Goal: Task Accomplishment & Management: Complete application form

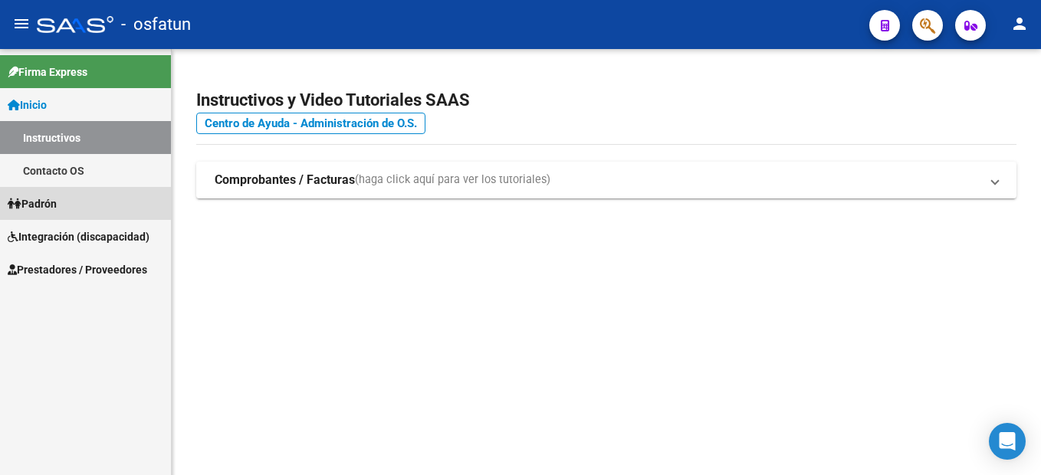
click at [64, 198] on link "Padrón" at bounding box center [85, 203] width 171 height 33
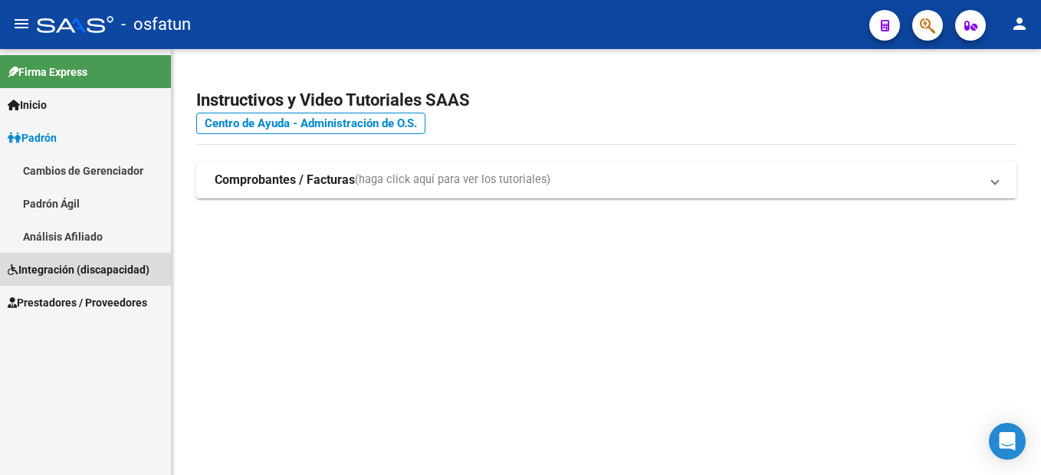
click at [64, 270] on span "Integración (discapacidad)" at bounding box center [79, 270] width 142 height 17
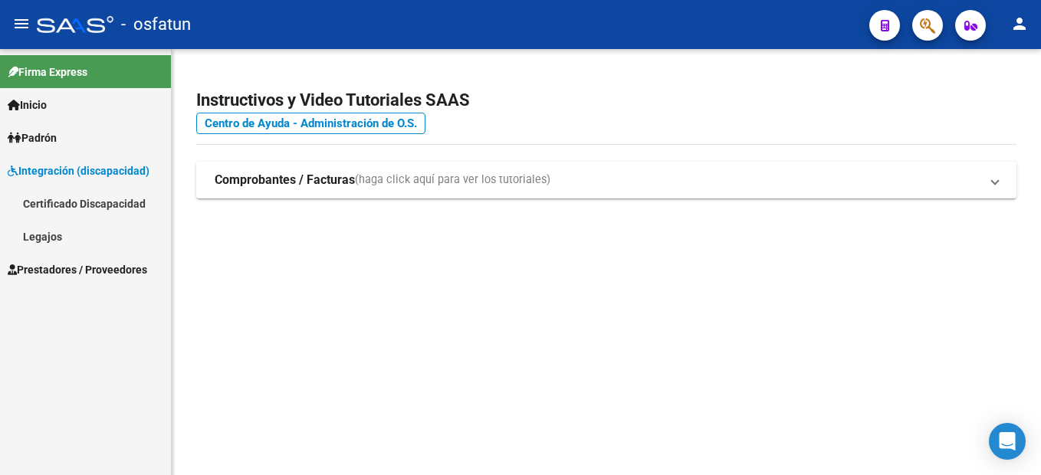
click at [86, 197] on link "Certificado Discapacidad" at bounding box center [85, 203] width 171 height 33
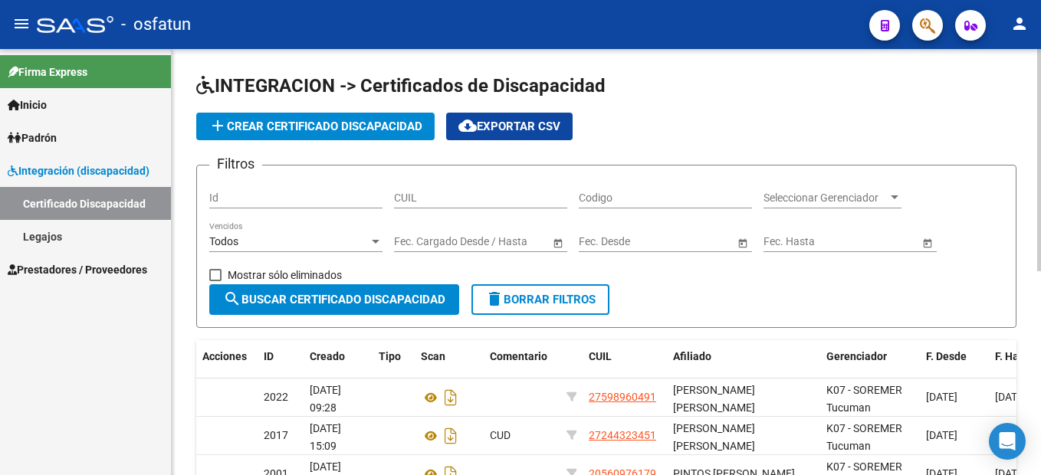
click at [370, 127] on span "add Crear Certificado Discapacidad" at bounding box center [316, 127] width 214 height 14
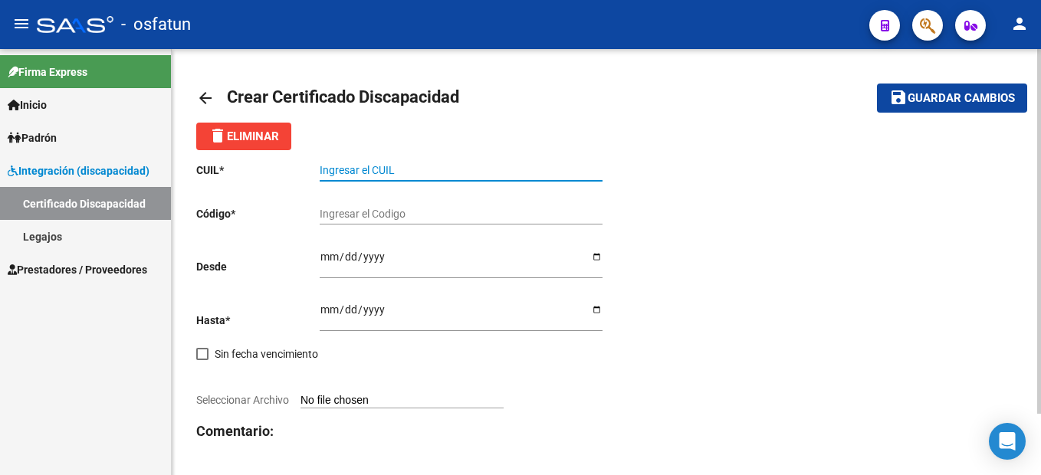
click at [360, 167] on input "Ingresar el CUIL" at bounding box center [461, 170] width 283 height 13
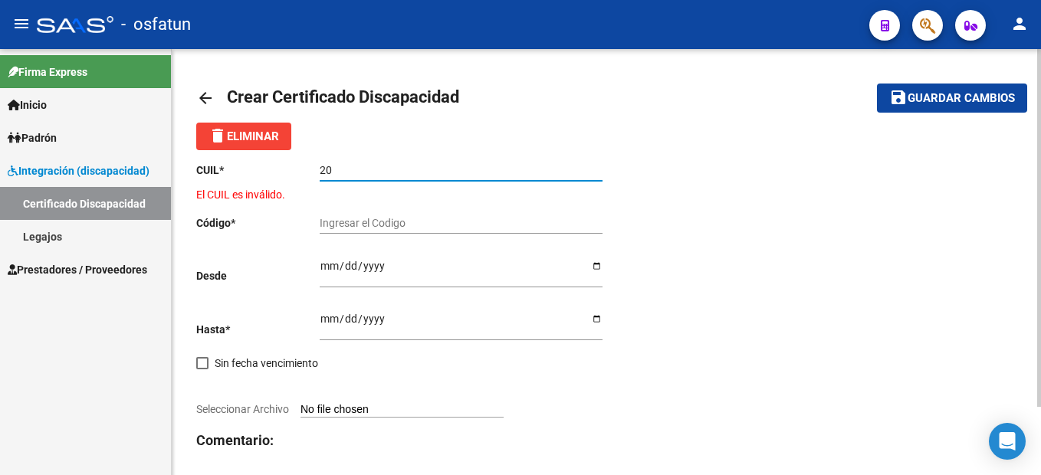
type input "2"
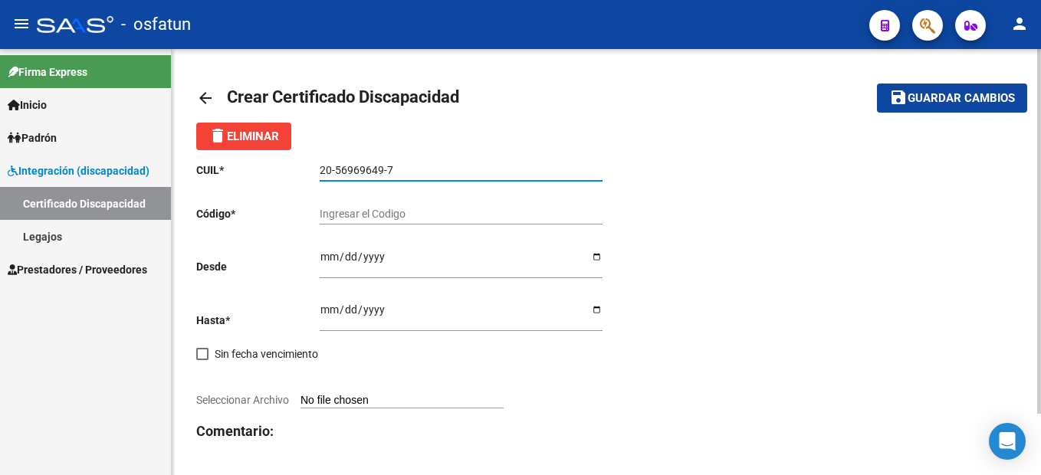
type input "20-56969649-7"
type input "a"
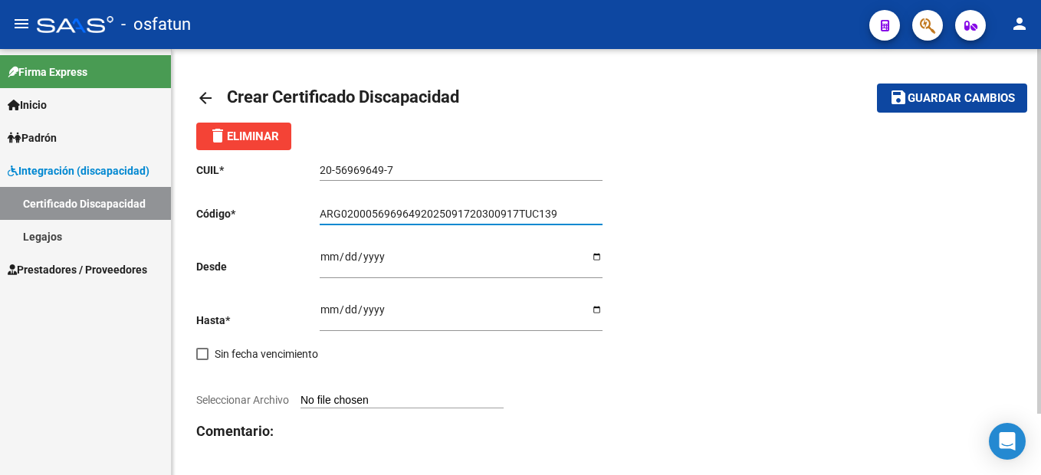
type input "ARG02000569696492025091720300917TUC139"
click at [560, 215] on input "ARG02000569696492025091720300917TUC139" at bounding box center [461, 214] width 283 height 13
drag, startPoint x: 558, startPoint y: 210, endPoint x: 84, endPoint y: 224, distance: 474.9
click at [84, 224] on mat-sidenav-container "Firma Express Inicio Instructivos Contacto OS [PERSON_NAME] Cambios de Gerencia…" at bounding box center [520, 262] width 1041 height 426
type input "ARG02000569696492025091720300917TUC136"
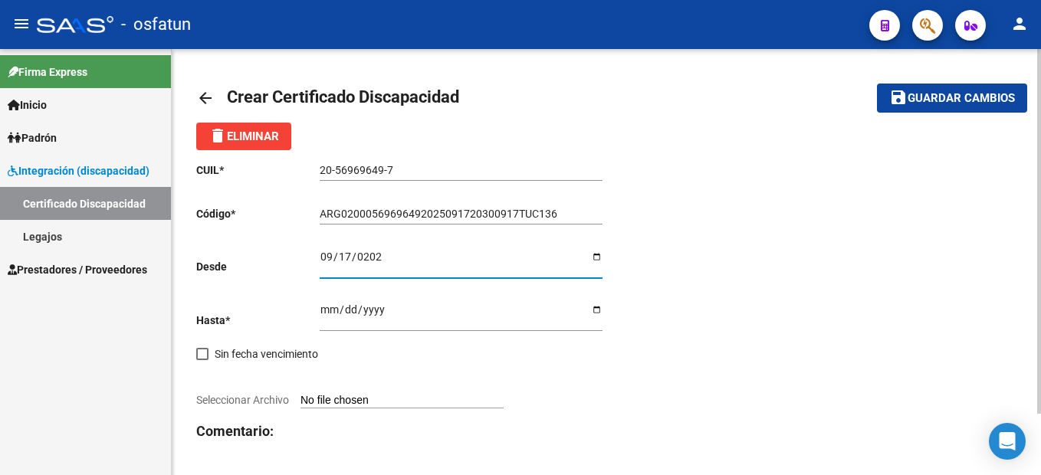
type input "[DATE]"
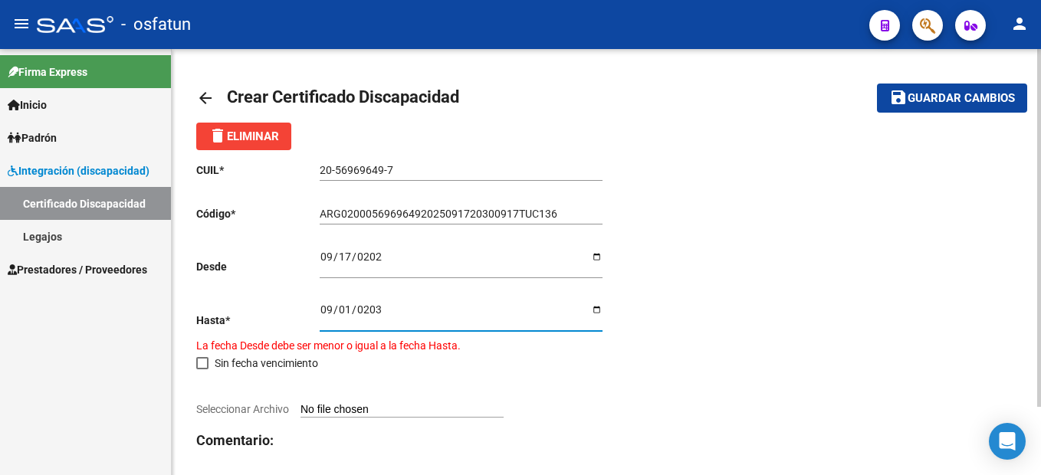
type input "[DATE]"
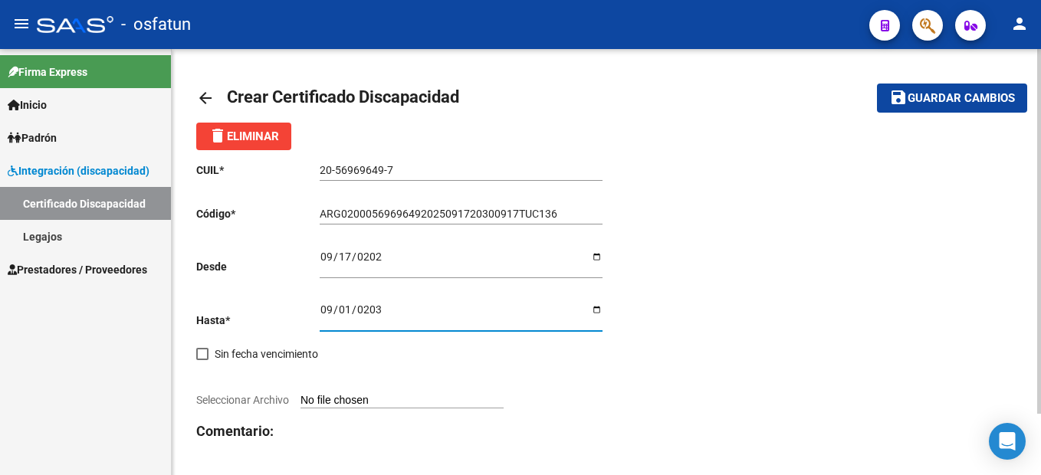
click at [330, 406] on input "Seleccionar Archivo" at bounding box center [402, 401] width 203 height 15
type input "C:\fakepath\CUD [PERSON_NAME].pdf"
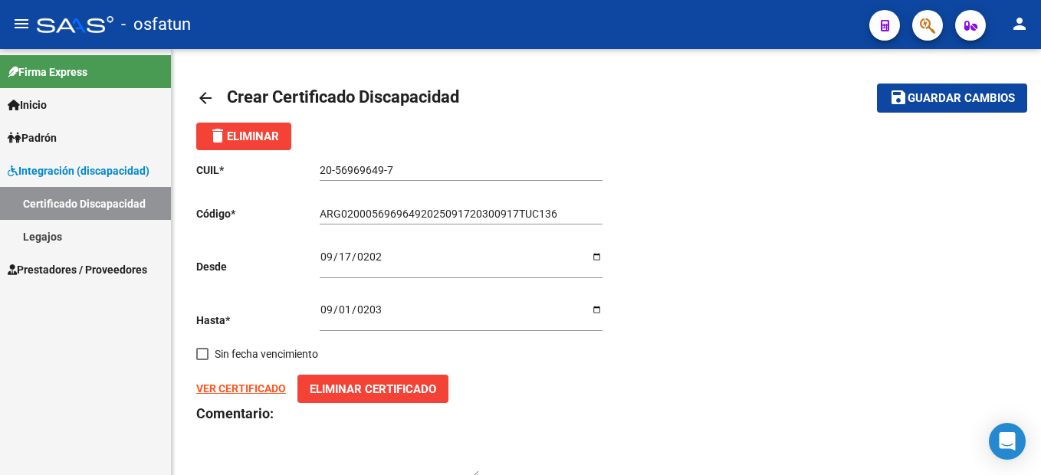
click at [250, 387] on strong "VER CERTIFICADO" at bounding box center [241, 389] width 90 height 12
click at [992, 92] on span "Guardar cambios" at bounding box center [961, 99] width 107 height 14
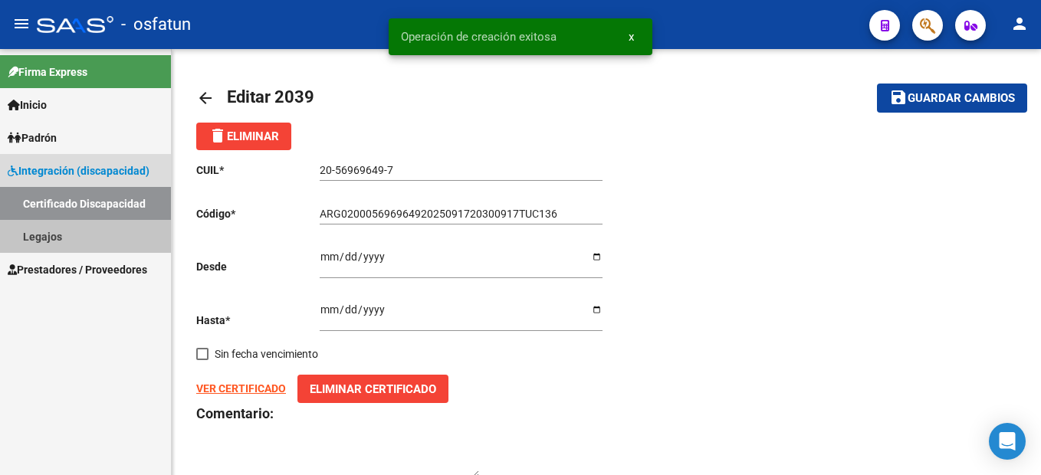
click at [78, 236] on link "Legajos" at bounding box center [85, 236] width 171 height 33
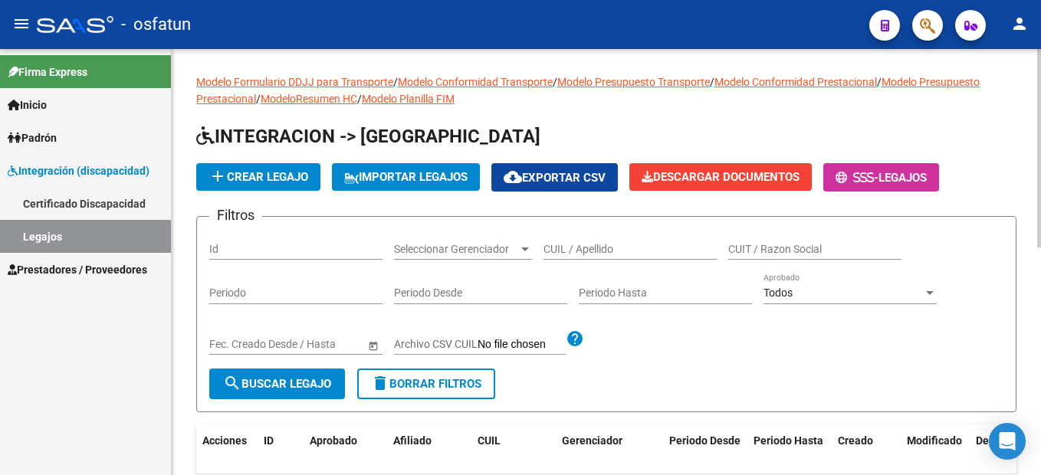
click at [297, 170] on span "add Crear Legajo" at bounding box center [259, 177] width 100 height 14
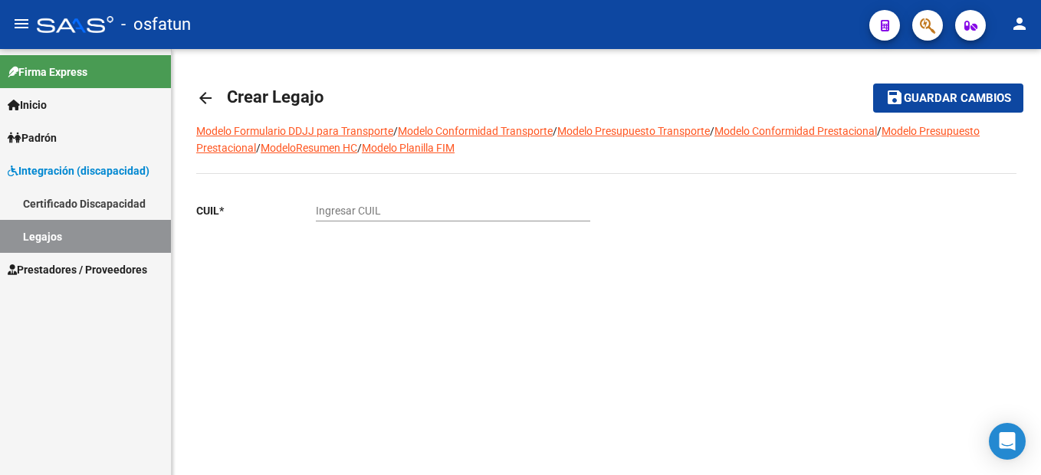
click at [356, 206] on input "Ingresar CUIL" at bounding box center [453, 211] width 275 height 13
type input "20-56969649-7"
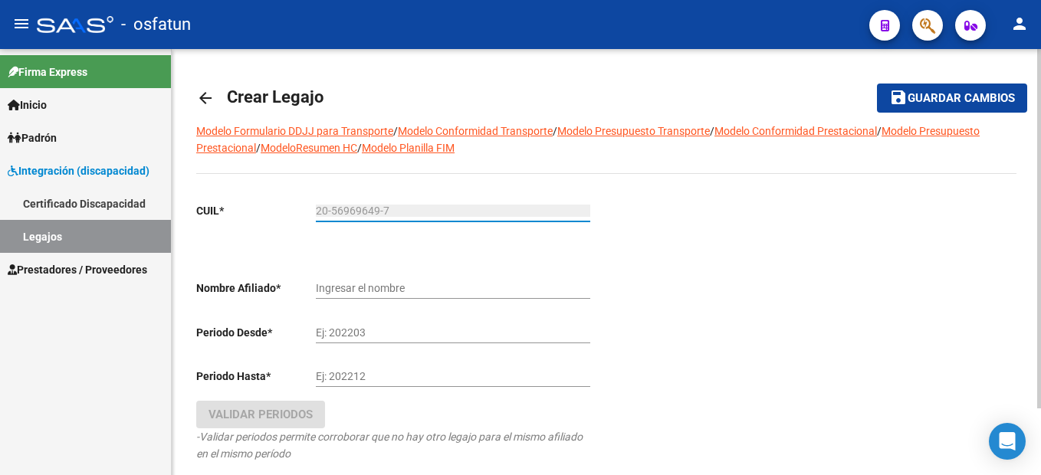
type input "[PERSON_NAME] [PERSON_NAME]"
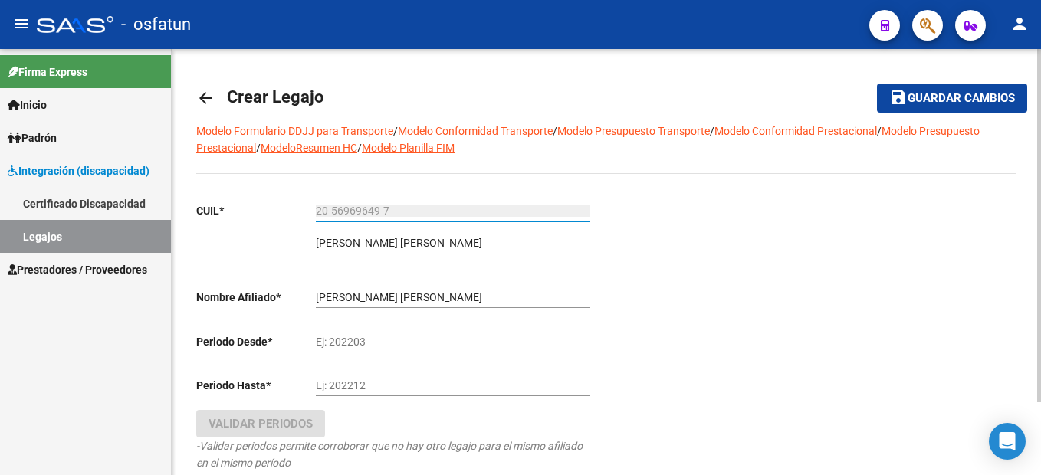
type input "20-56969649-7"
type input "1"
type input "011020"
type input "0112"
click at [526, 347] on input "011020" at bounding box center [453, 342] width 275 height 13
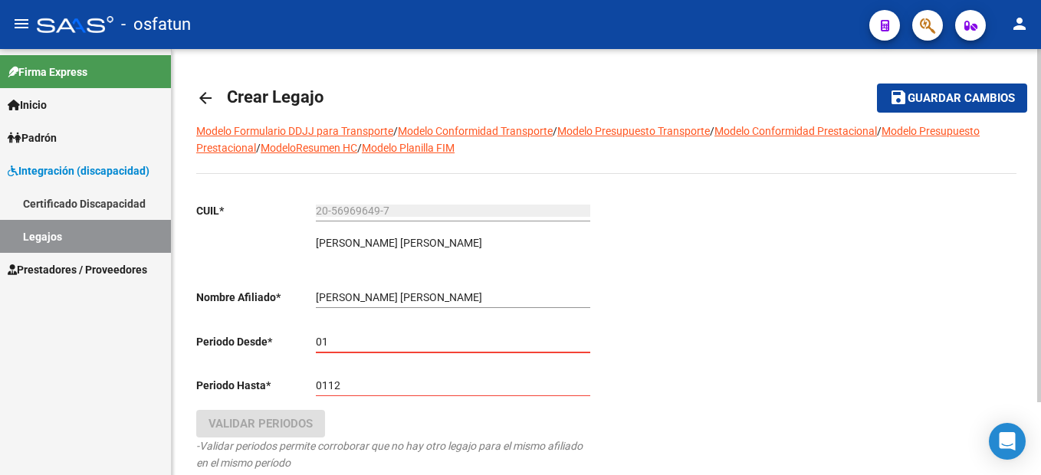
type input "0"
type input "202510"
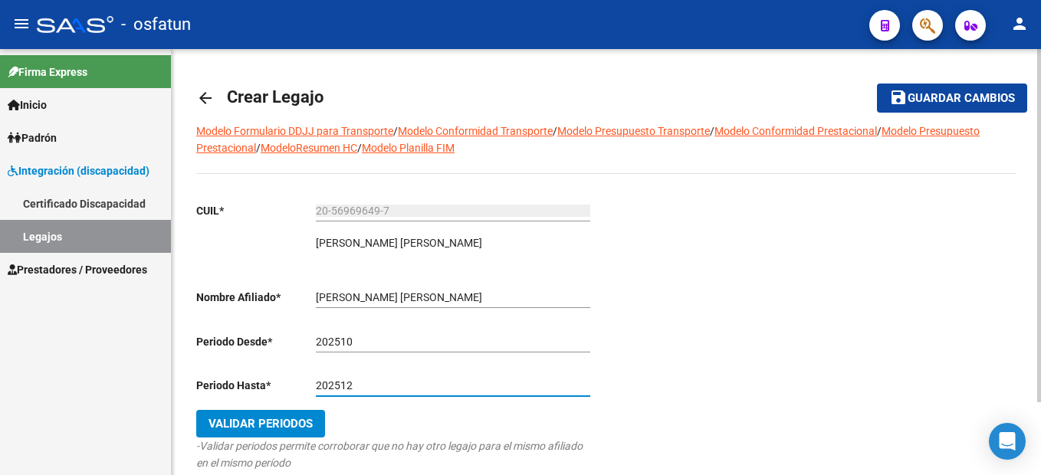
type input "202512"
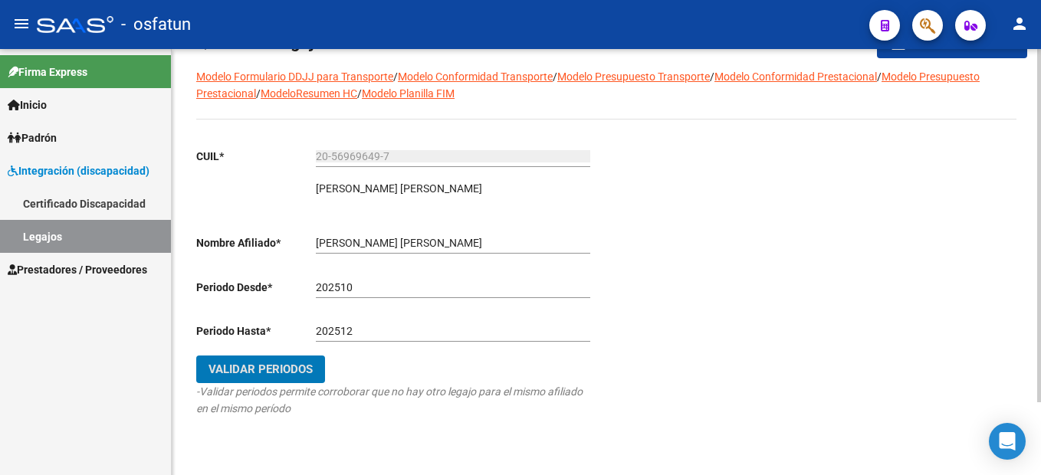
scroll to position [77, 0]
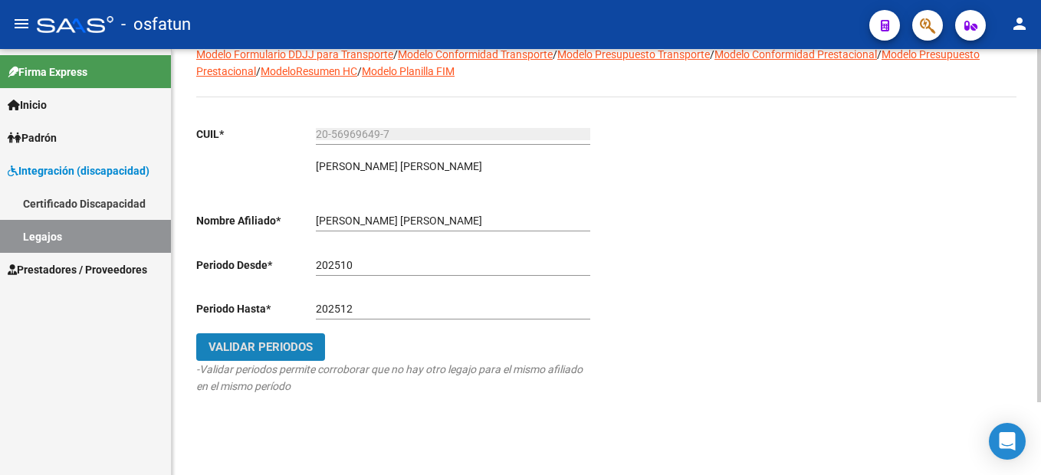
click at [283, 354] on span "Validar Periodos" at bounding box center [261, 348] width 104 height 14
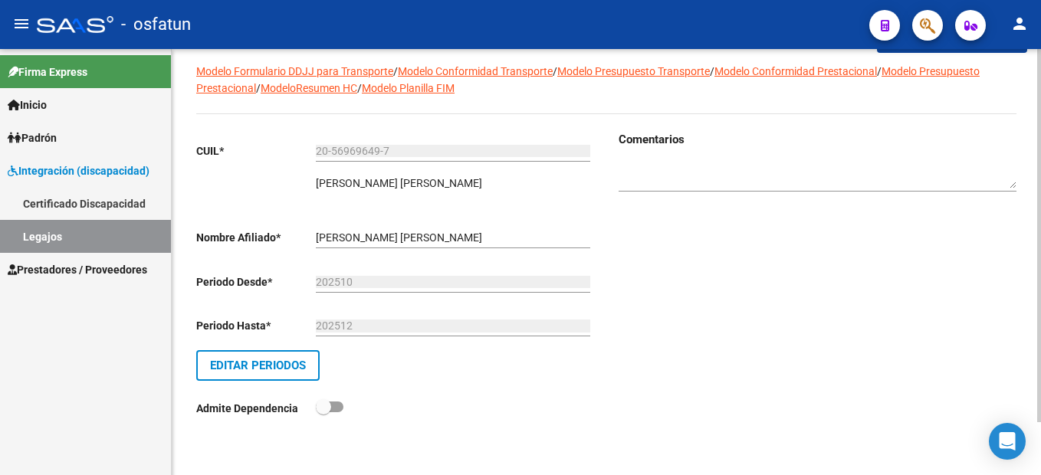
click at [703, 185] on textarea at bounding box center [818, 174] width 398 height 29
click at [722, 168] on textarea at bounding box center [818, 174] width 398 height 29
click at [726, 168] on textarea at bounding box center [818, 174] width 398 height 29
type textarea "dx: retraso mental leve"
click at [777, 278] on div "Comentarios" at bounding box center [812, 285] width 410 height 308
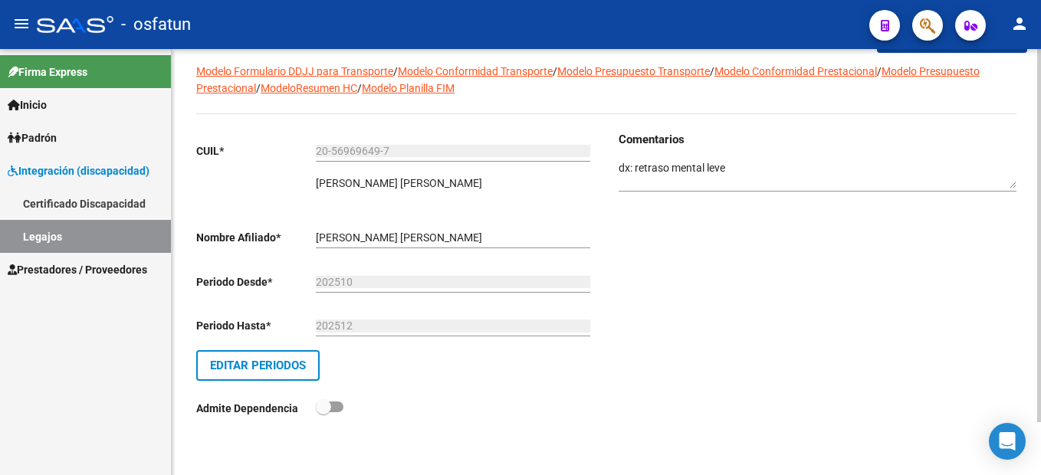
drag, startPoint x: 742, startPoint y: 347, endPoint x: 703, endPoint y: 313, distance: 52.2
click at [740, 347] on div "Comentarios" at bounding box center [812, 285] width 410 height 308
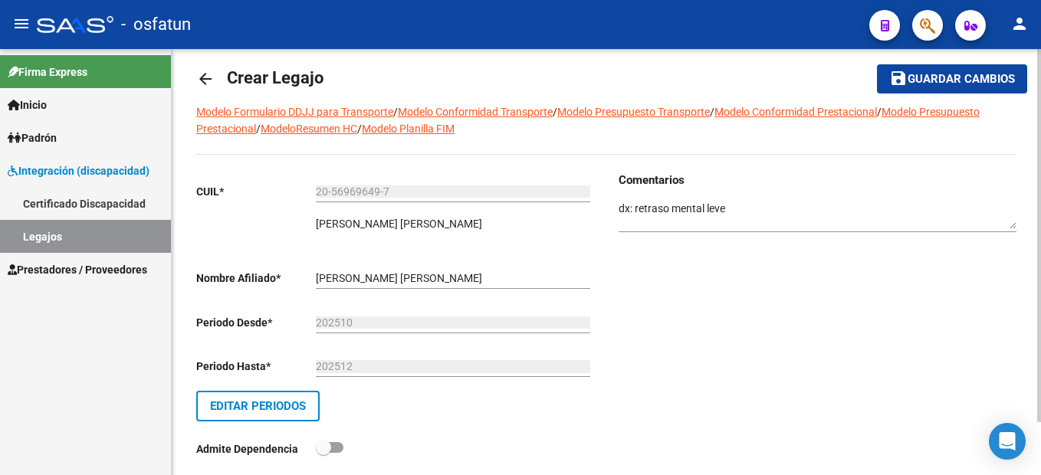
scroll to position [0, 0]
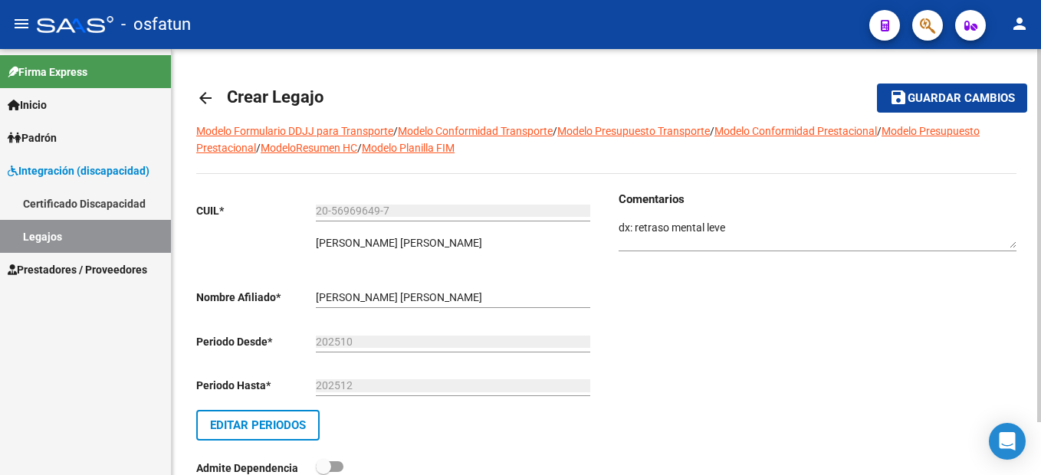
click at [977, 98] on span "Guardar cambios" at bounding box center [961, 99] width 107 height 14
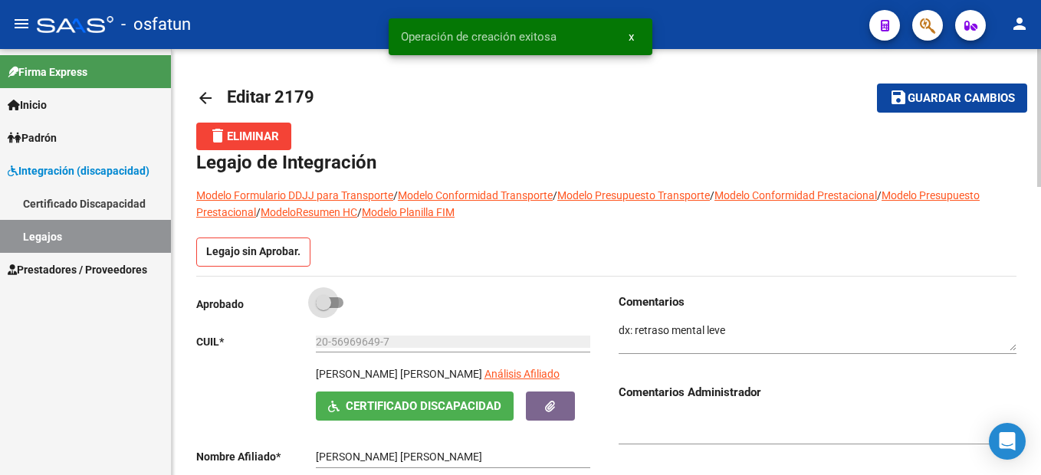
click at [338, 303] on span at bounding box center [330, 303] width 28 height 11
click at [324, 308] on input "checkbox" at bounding box center [323, 308] width 1 height 1
checkbox input "true"
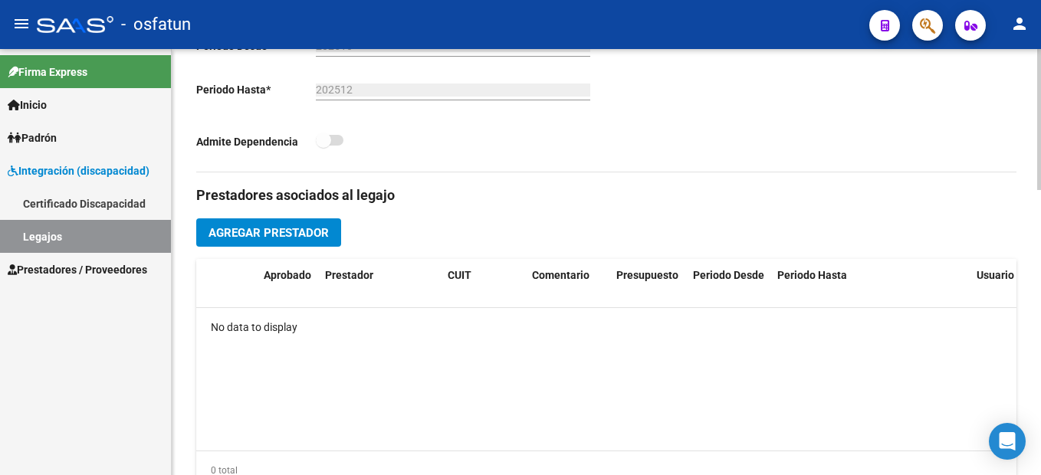
scroll to position [383, 0]
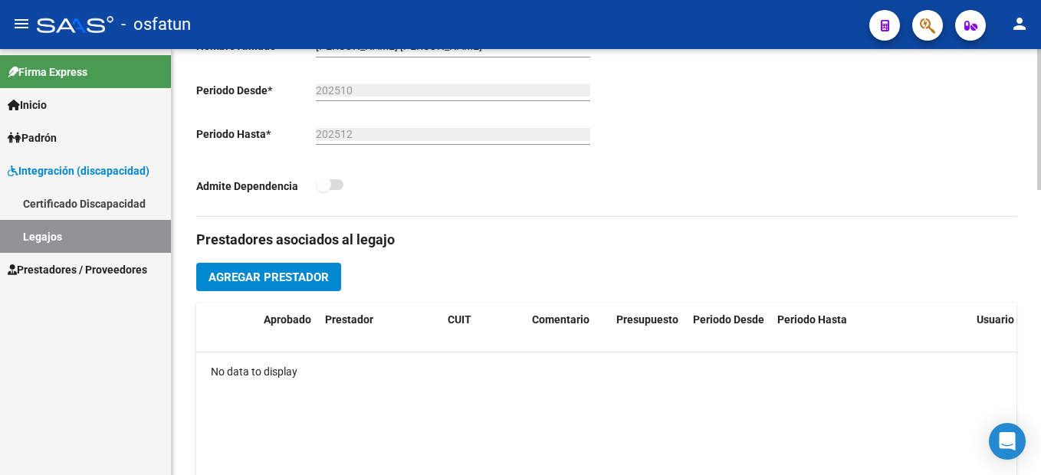
click at [299, 278] on span "Agregar Prestador" at bounding box center [269, 278] width 120 height 14
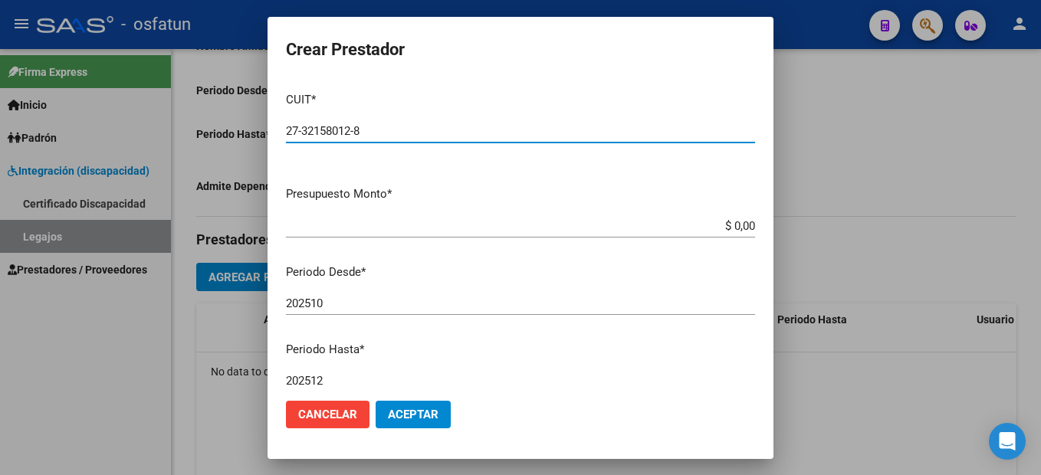
type input "27-32158012-8"
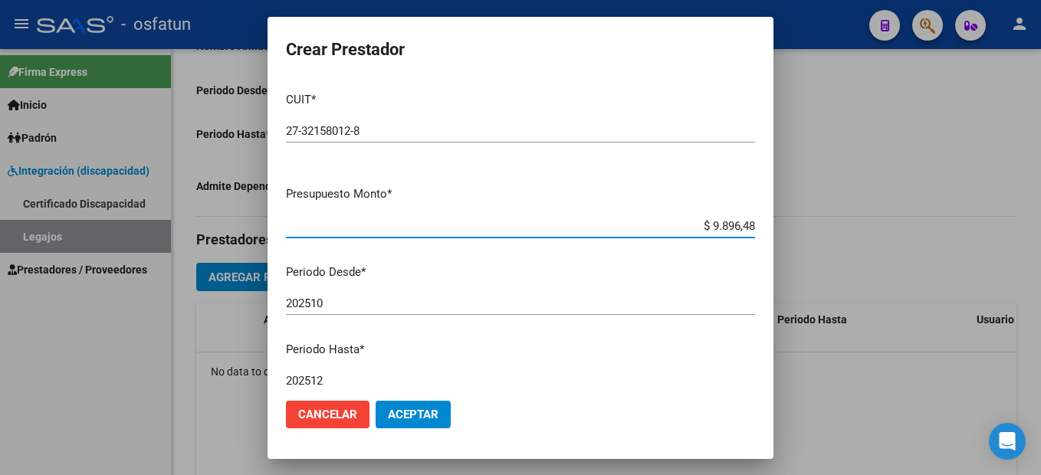
type input "$ 98.964,88"
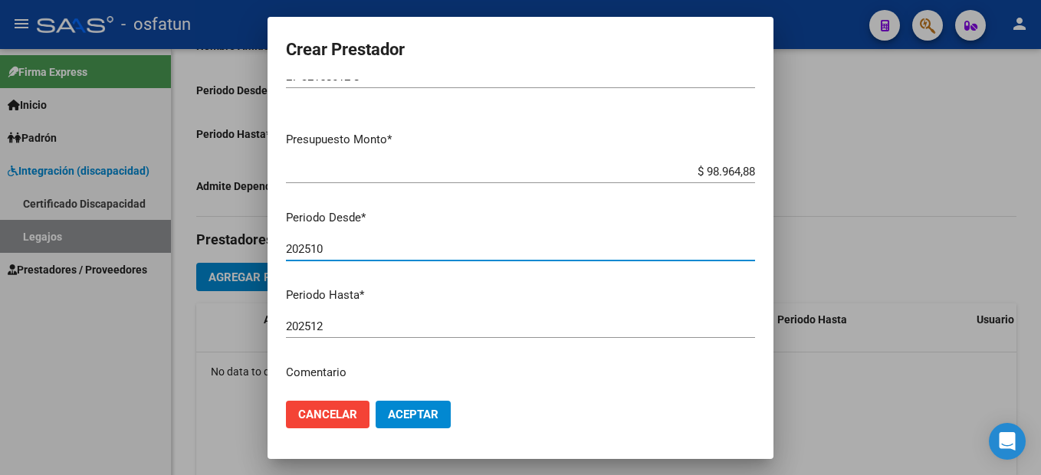
scroll to position [77, 0]
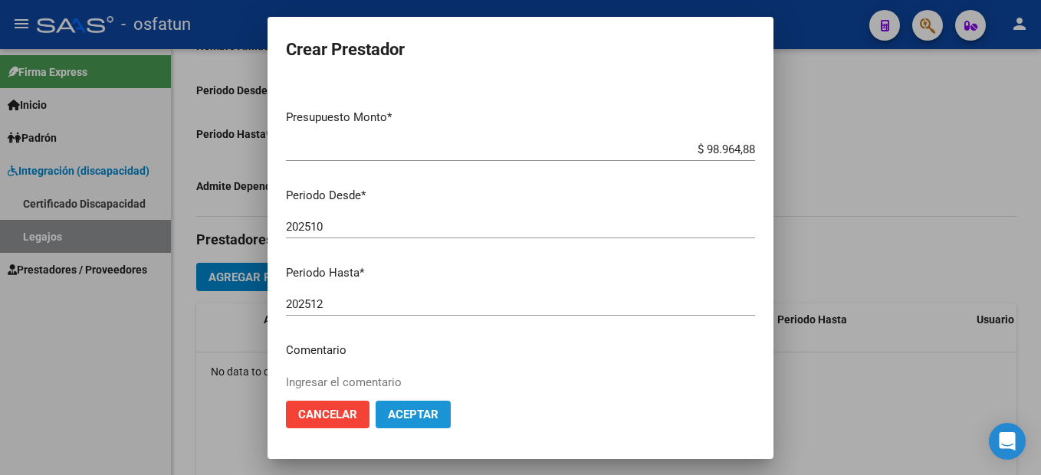
click at [423, 409] on span "Aceptar" at bounding box center [413, 415] width 51 height 14
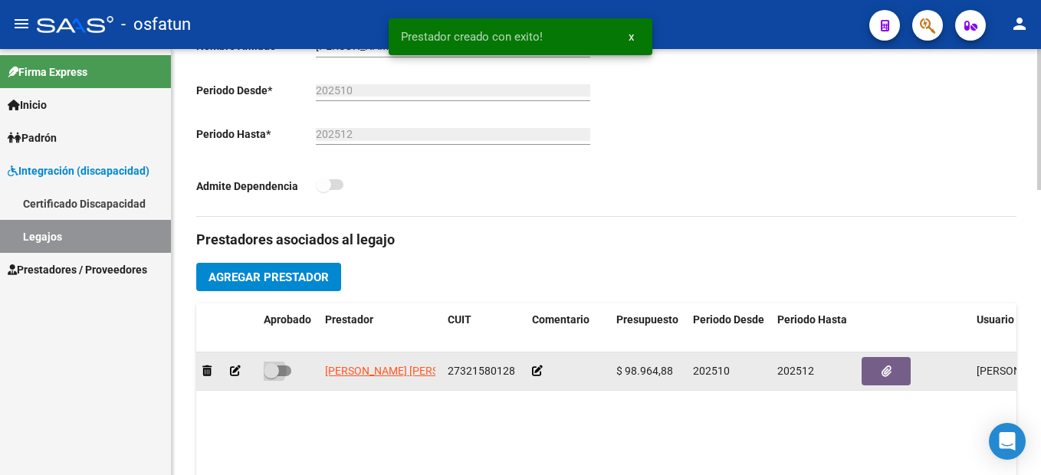
click at [278, 371] on span at bounding box center [271, 371] width 15 height 15
click at [271, 377] on input "checkbox" at bounding box center [271, 377] width 1 height 1
checkbox input "true"
click at [880, 373] on button "button" at bounding box center [886, 371] width 49 height 28
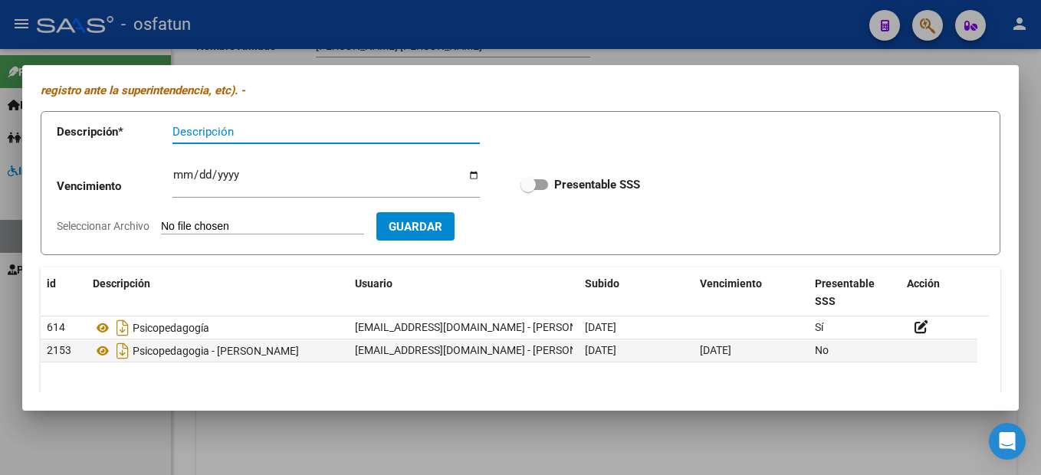
scroll to position [27, 0]
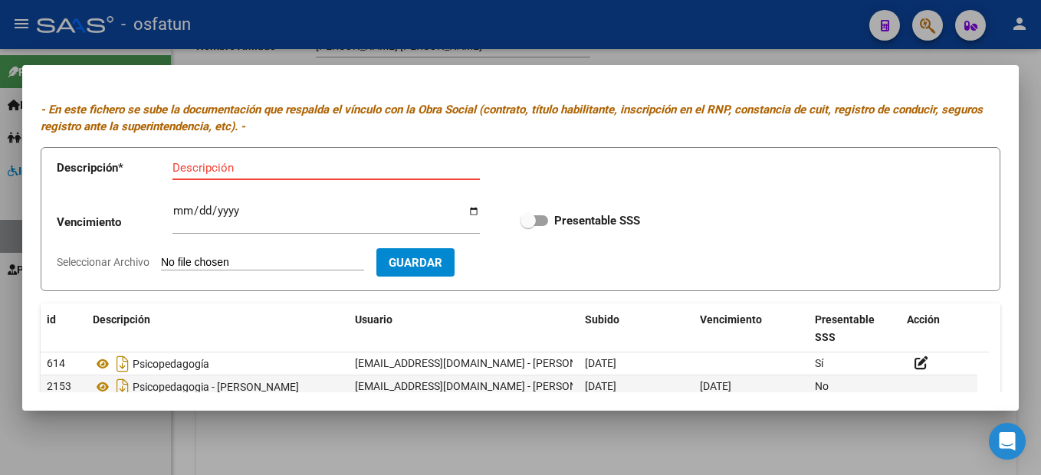
paste input "doc psicop."
type input "doc psicop."
click at [309, 259] on input "Seleccionar Archivo" at bounding box center [262, 263] width 203 height 15
type input "C:\fakepath\doc psicop..pdf"
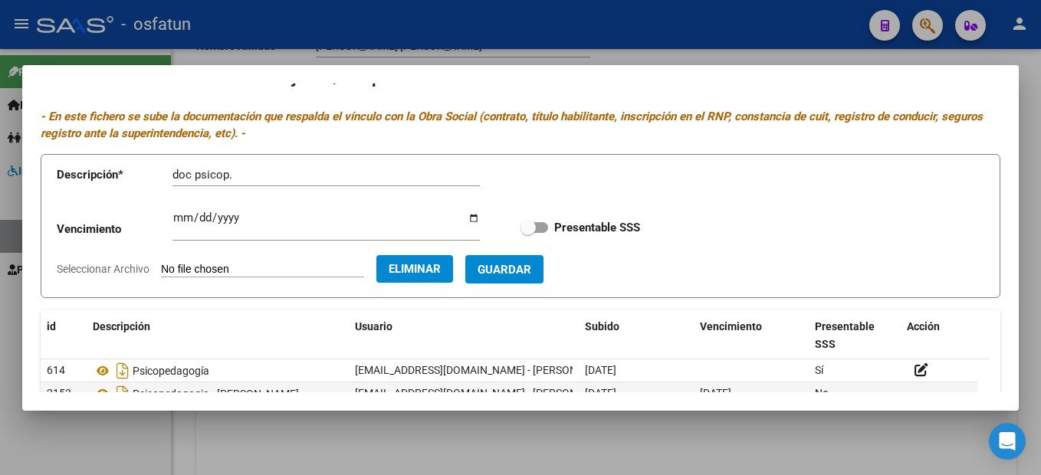
scroll to position [0, 0]
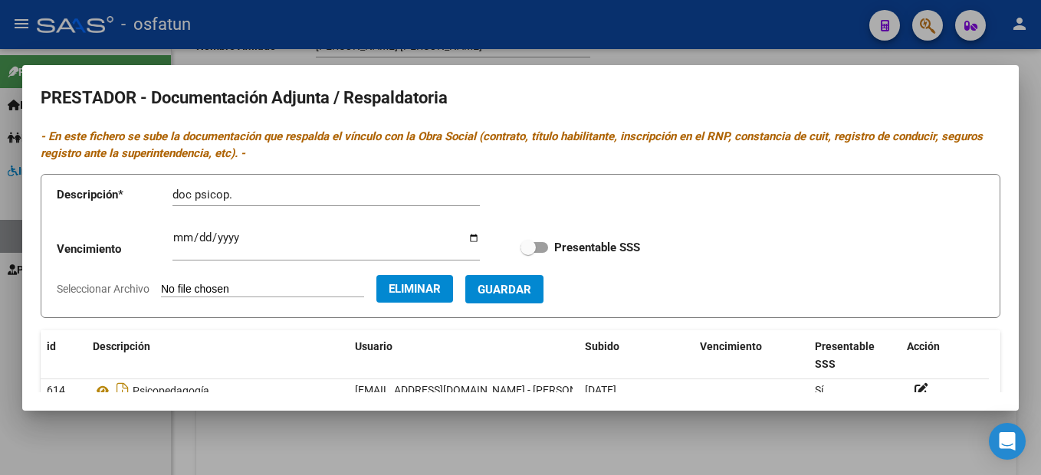
click at [531, 288] on span "Guardar" at bounding box center [505, 290] width 54 height 14
checkbox input "true"
click at [1031, 265] on div at bounding box center [520, 237] width 1041 height 475
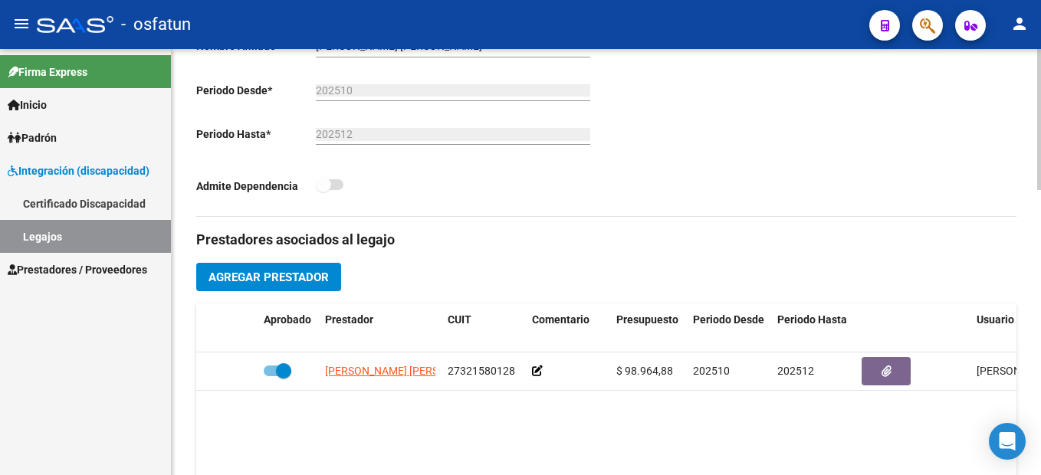
click at [309, 276] on span "Agregar Prestador" at bounding box center [269, 278] width 120 height 14
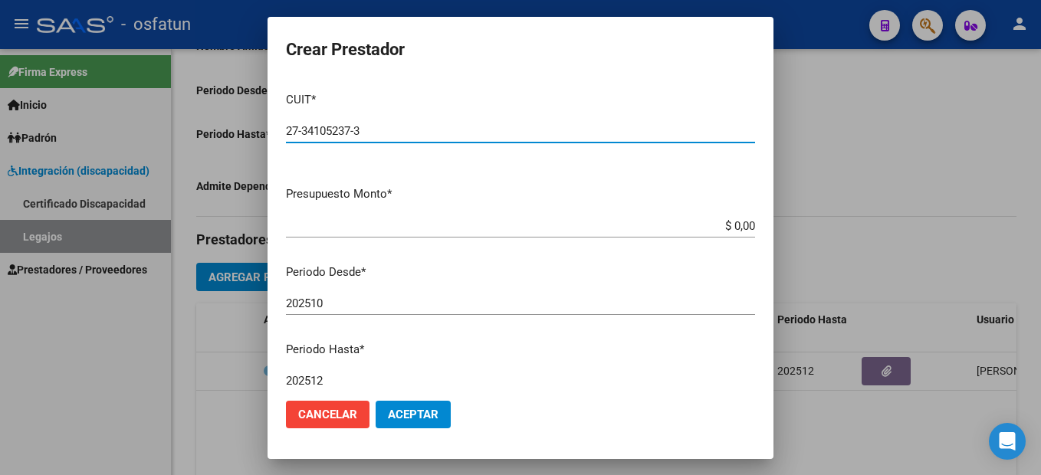
type input "27-34105237-3"
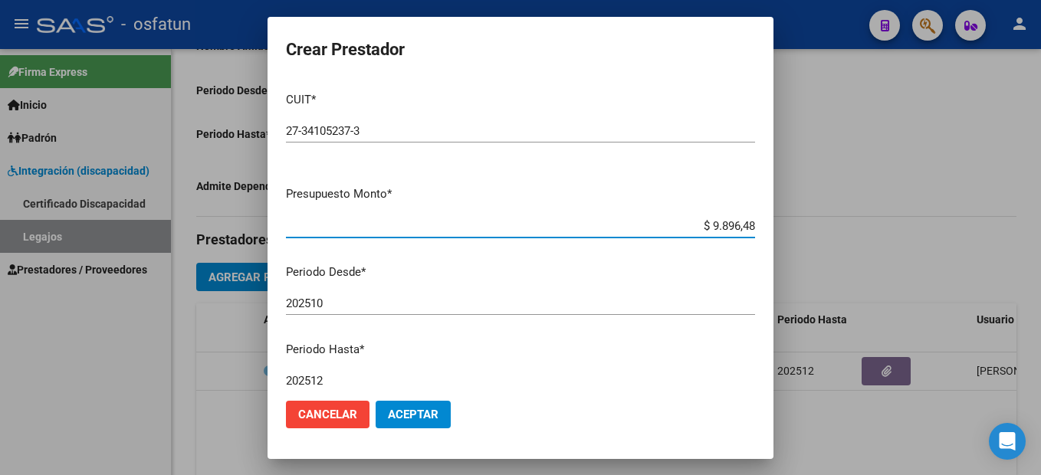
type input "$ 98.964,88"
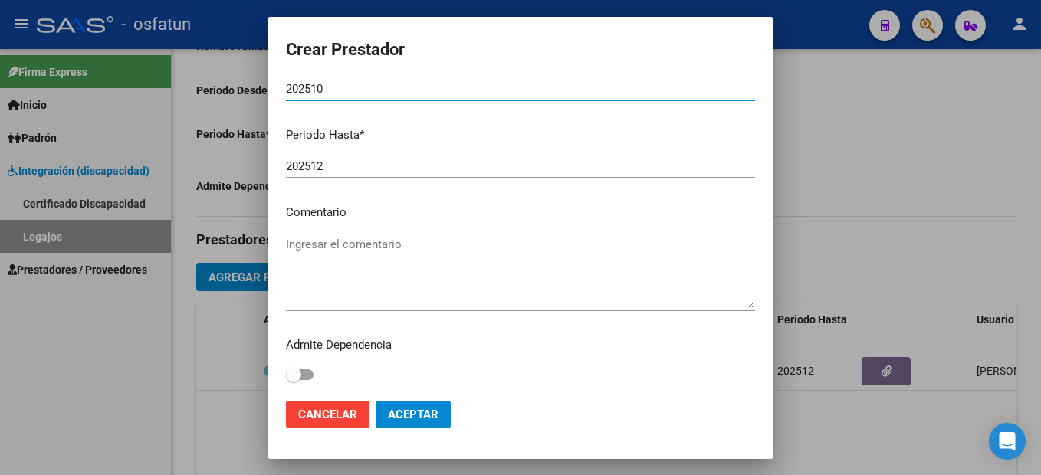
scroll to position [216, 0]
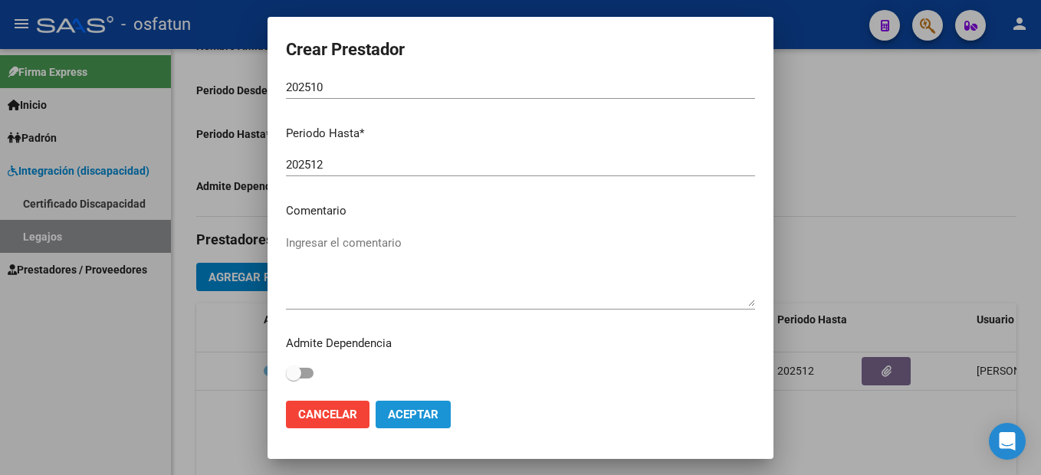
click at [409, 416] on span "Aceptar" at bounding box center [413, 415] width 51 height 14
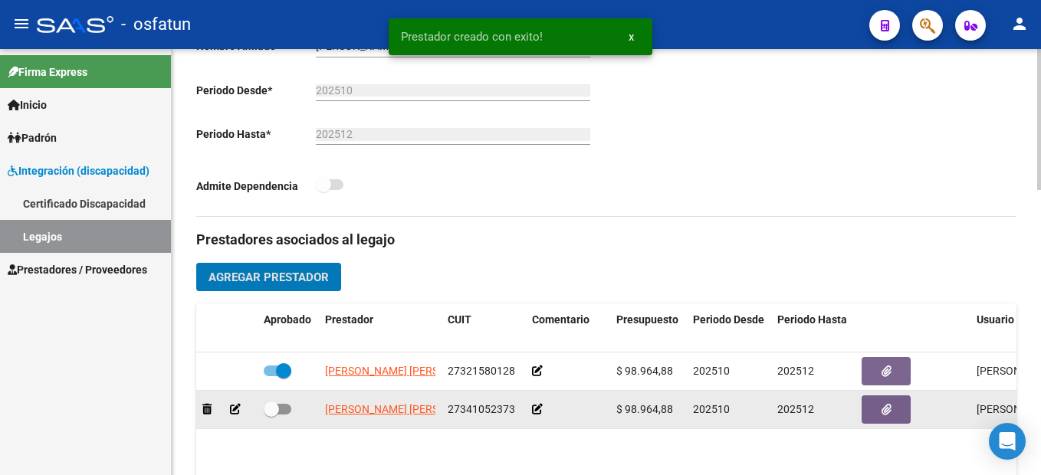
click at [277, 409] on span at bounding box center [271, 409] width 15 height 15
click at [271, 415] on input "checkbox" at bounding box center [271, 415] width 1 height 1
checkbox input "true"
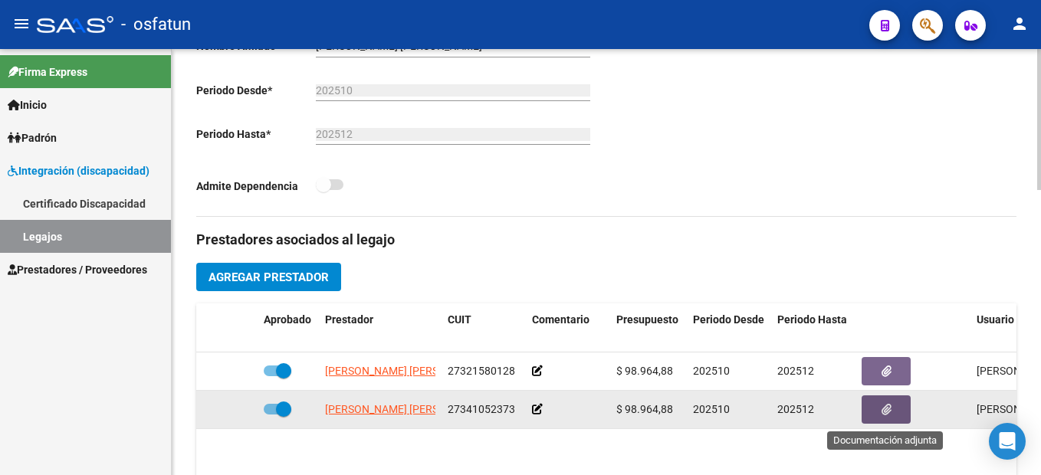
click at [886, 413] on icon "button" at bounding box center [887, 410] width 10 height 12
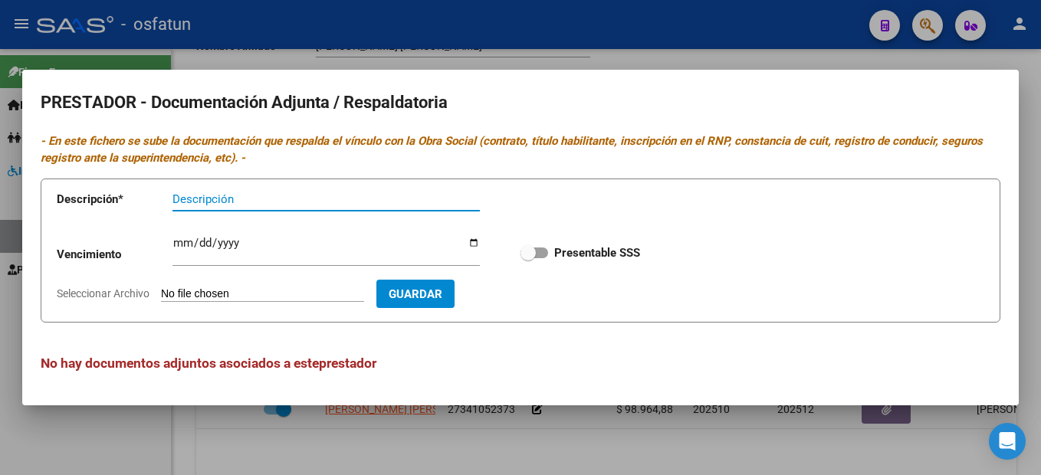
paste input "doc psicol."
type input "doc psicol."
click at [317, 292] on input "Seleccionar Archivo" at bounding box center [262, 295] width 203 height 15
type input "C:\fakepath\doc psicol..pdf"
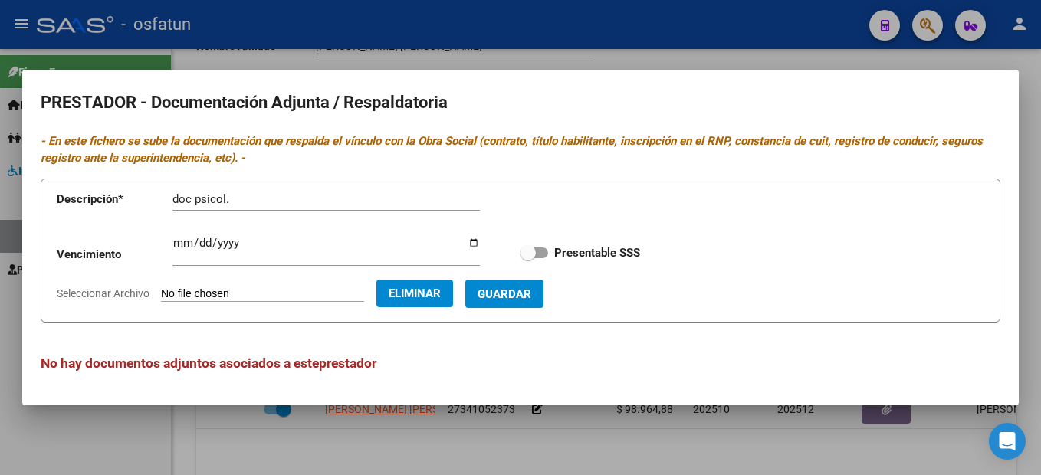
click at [531, 294] on span "Guardar" at bounding box center [505, 295] width 54 height 14
checkbox input "true"
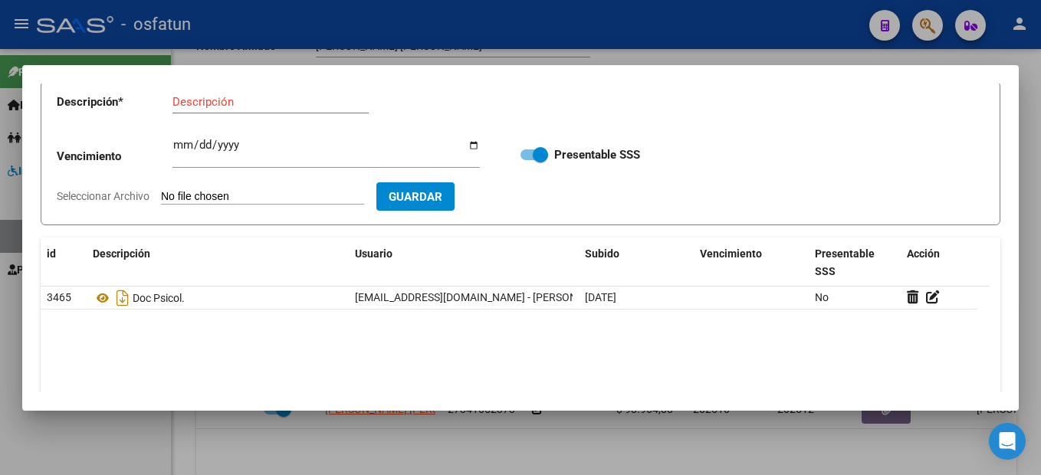
scroll to position [0, 0]
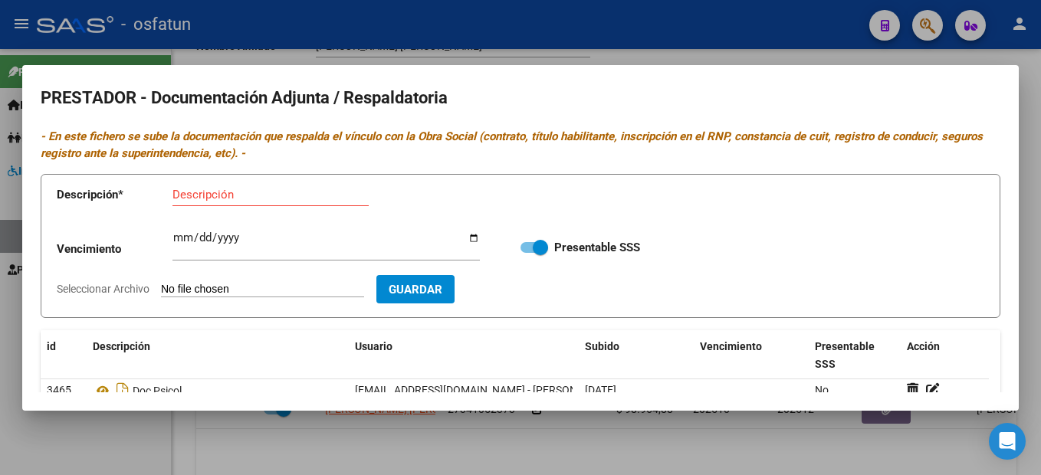
click at [1021, 221] on div at bounding box center [520, 237] width 1041 height 475
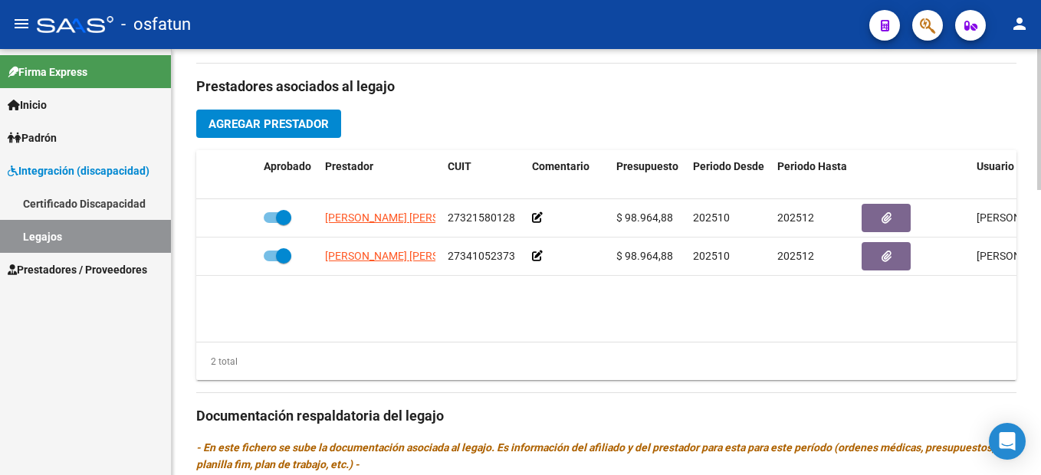
click at [285, 120] on span "Agregar Prestador" at bounding box center [269, 124] width 120 height 14
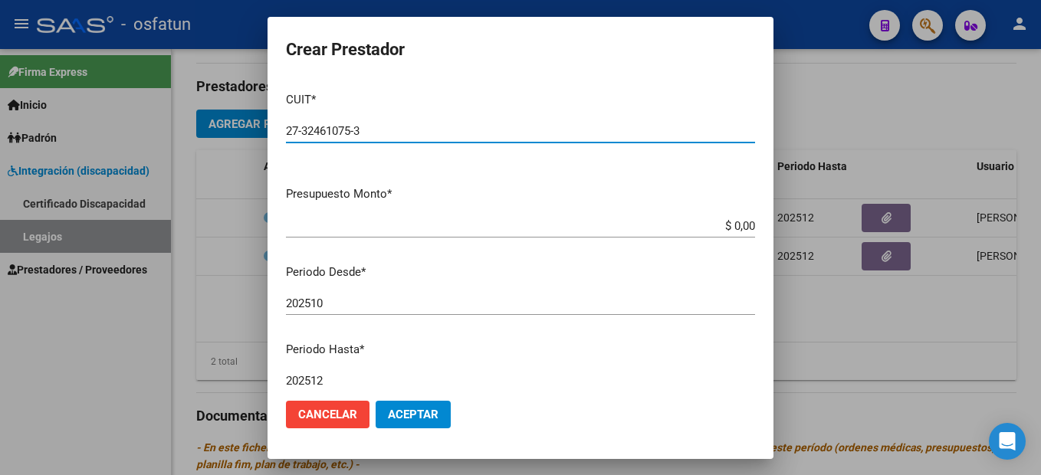
type input "27-32461075-3"
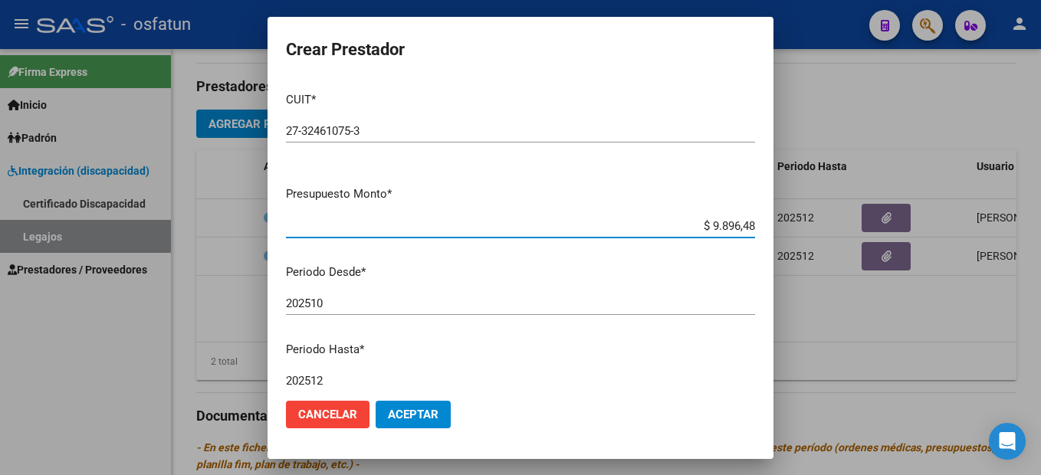
type input "$ 98.964,88"
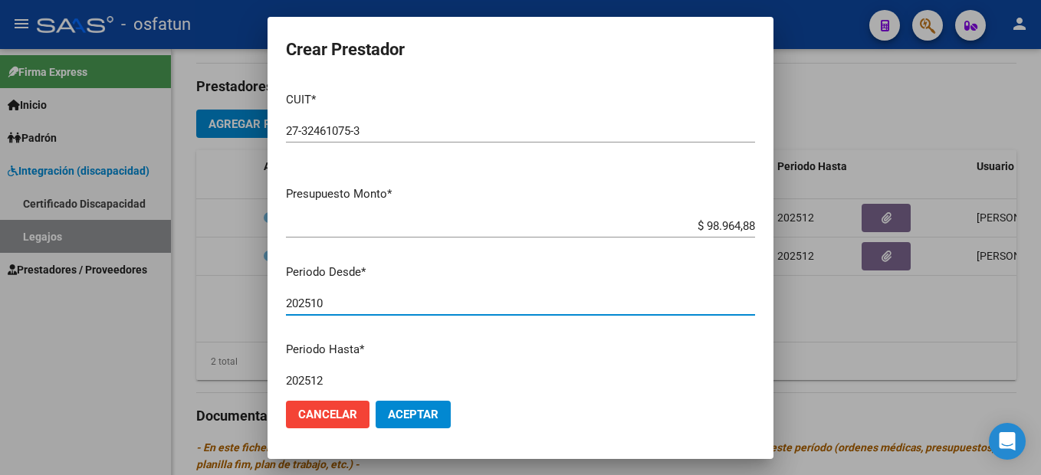
click at [439, 418] on button "Aceptar" at bounding box center [413, 415] width 75 height 28
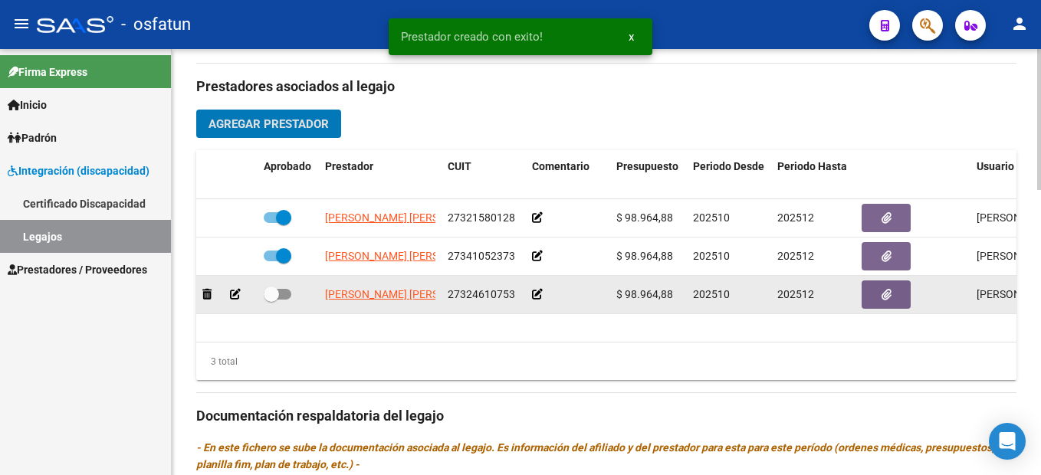
click at [285, 298] on span at bounding box center [278, 294] width 28 height 11
click at [271, 300] on input "checkbox" at bounding box center [271, 300] width 1 height 1
checkbox input "true"
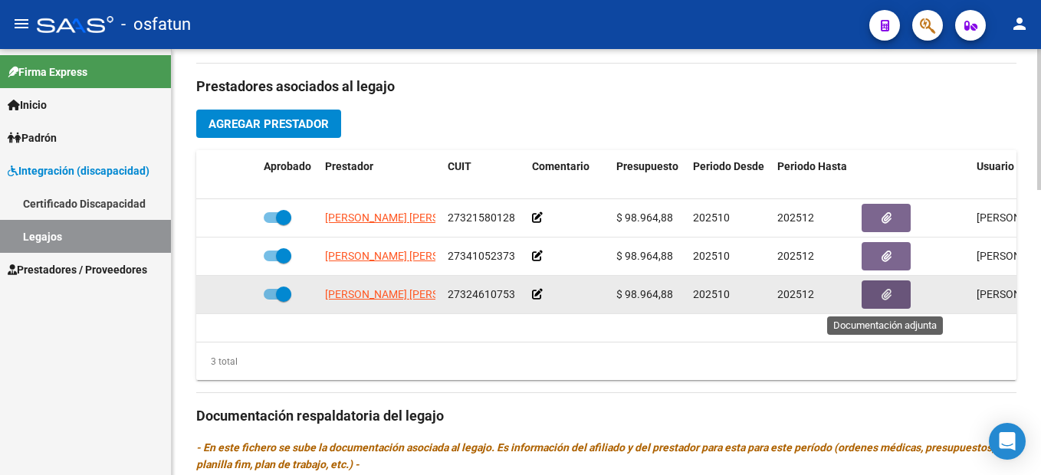
click at [882, 298] on icon "button" at bounding box center [887, 295] width 10 height 12
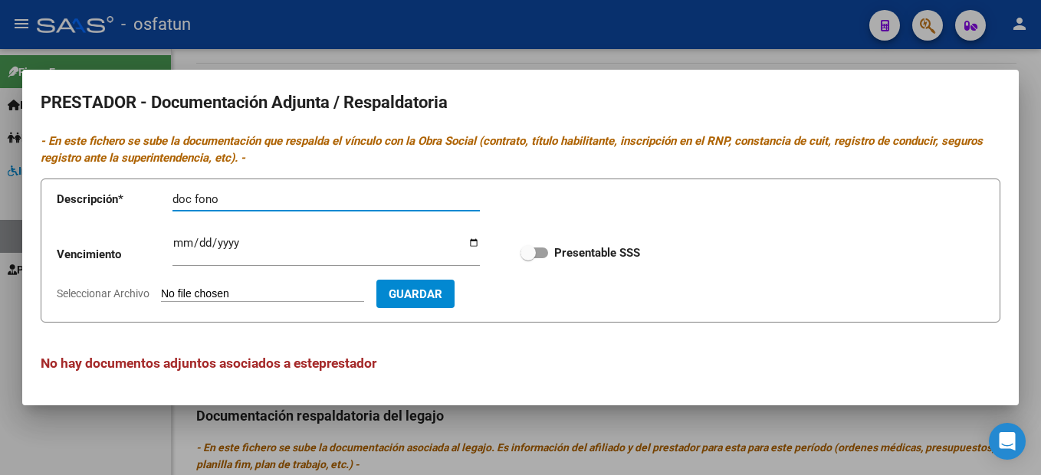
type input "doc fono"
click at [262, 291] on input "Seleccionar Archivo" at bounding box center [262, 295] width 203 height 15
type input "C:\fakepath\doc fono.pdf"
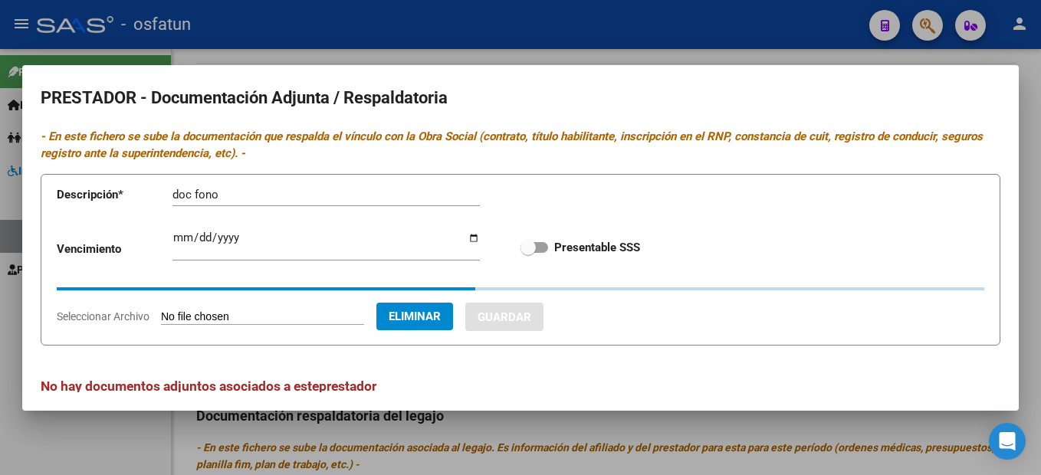
click at [267, 198] on input "doc fono" at bounding box center [327, 195] width 308 height 14
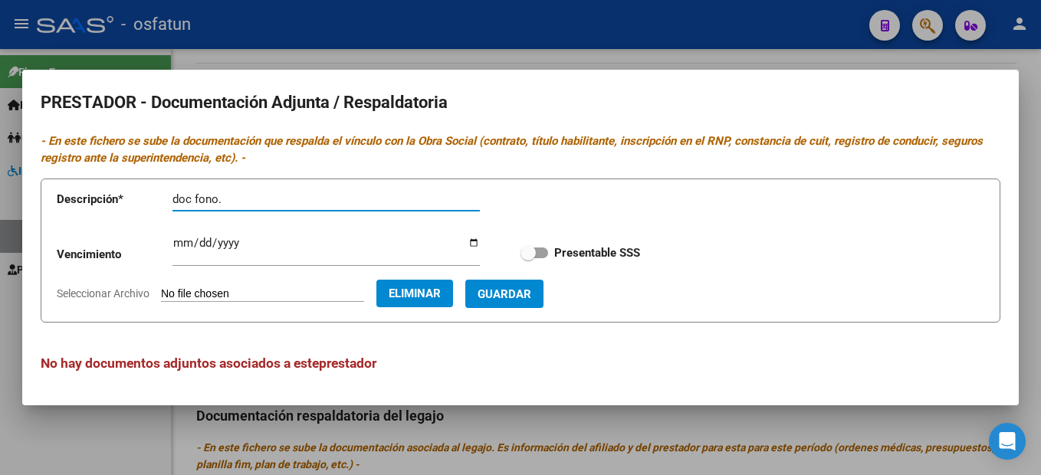
type input "doc fono."
click at [531, 292] on span "Guardar" at bounding box center [505, 295] width 54 height 14
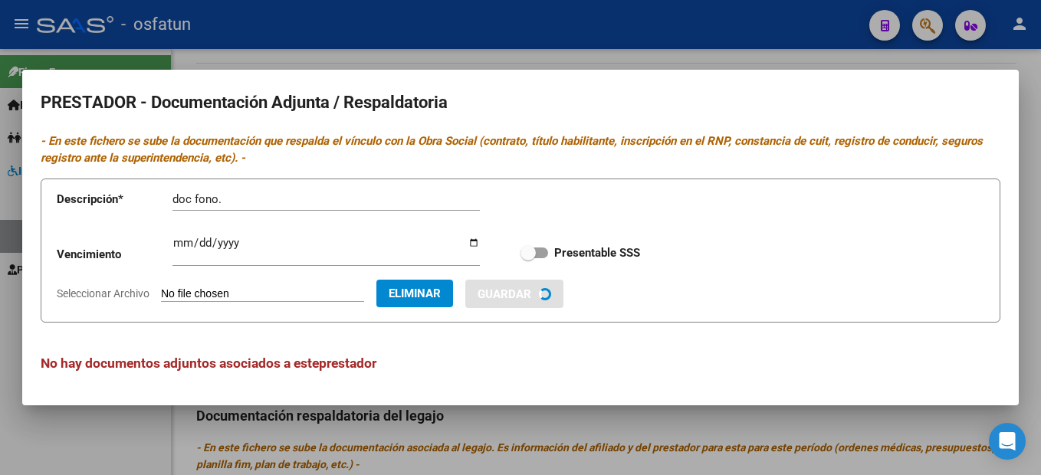
checkbox input "true"
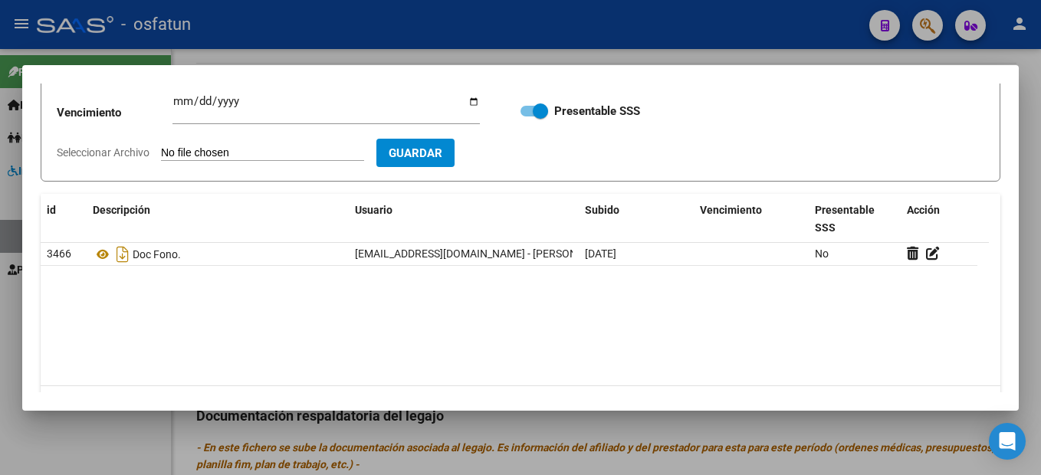
scroll to position [180, 0]
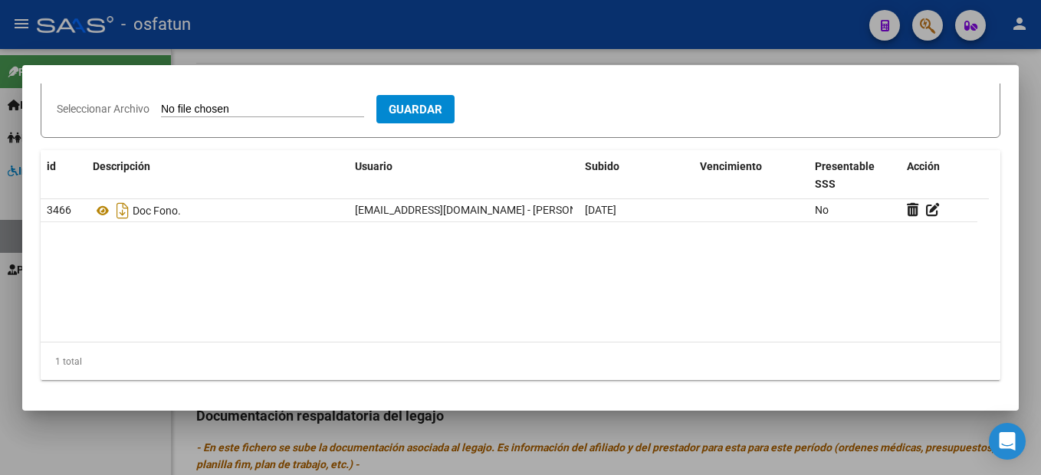
click at [1029, 322] on div at bounding box center [520, 237] width 1041 height 475
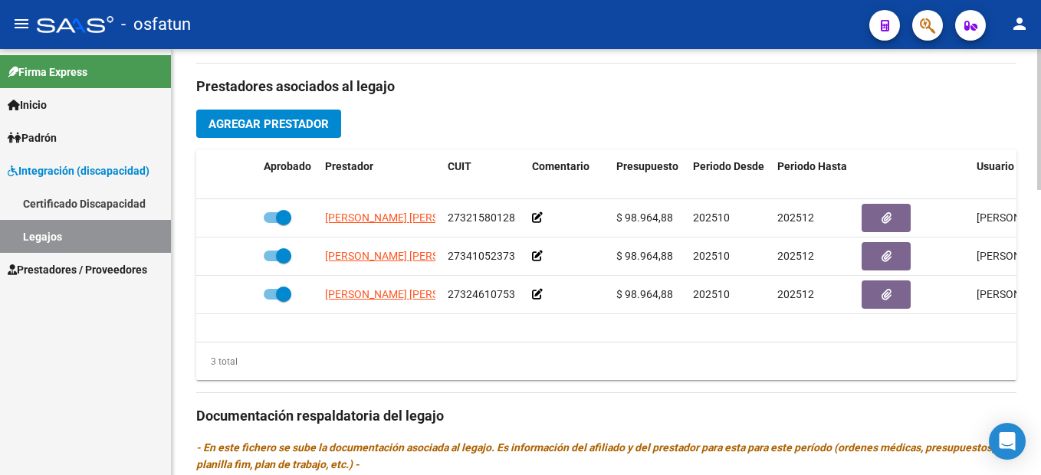
scroll to position [844, 0]
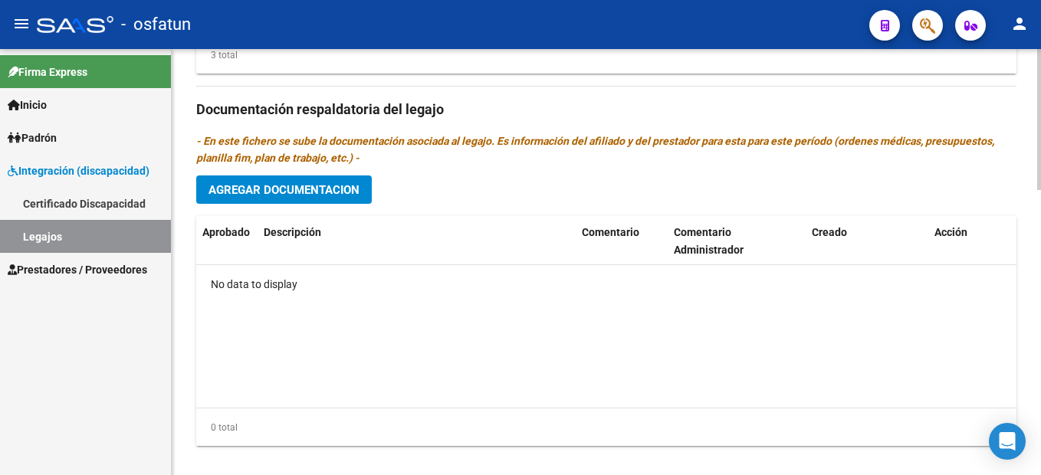
click at [338, 192] on span "Agregar Documentacion" at bounding box center [284, 190] width 151 height 14
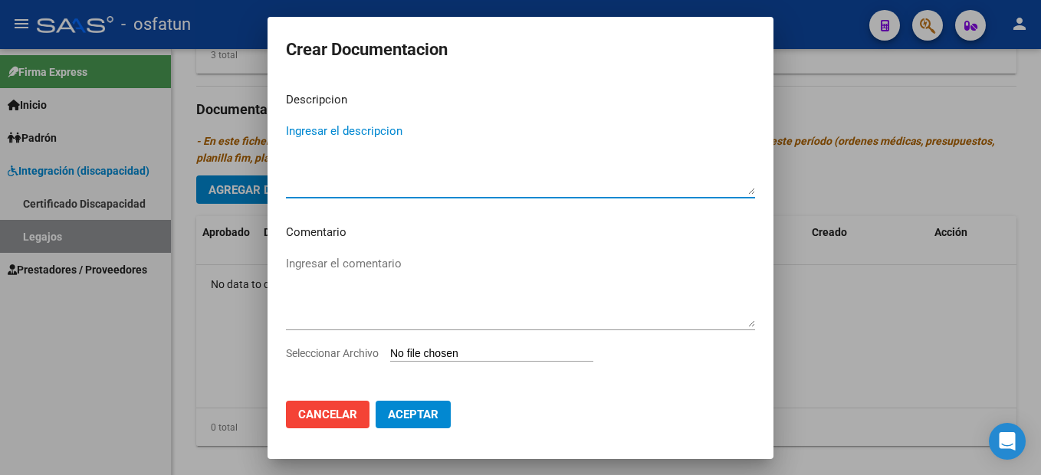
paste textarea "cud-form-codem-sss"
type textarea "cud-form-codem-sss"
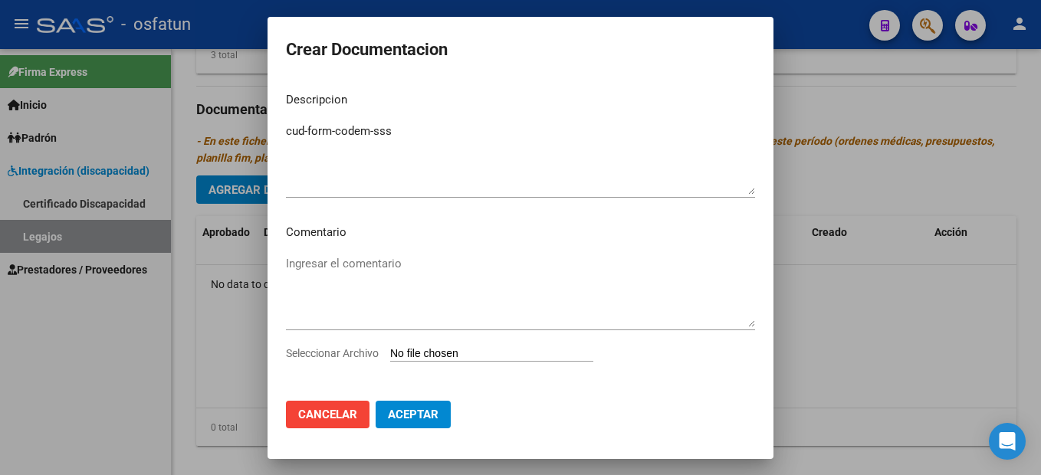
click at [428, 353] on input "Seleccionar Archivo" at bounding box center [491, 354] width 203 height 15
type input "C:\fakepath\cud-form-codem-sss.pdf"
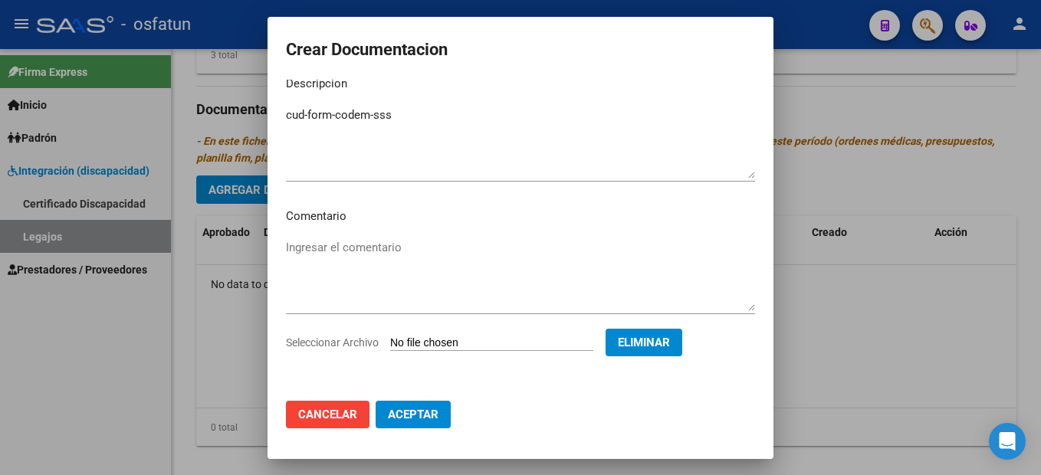
scroll to position [16, 0]
click at [405, 410] on span "Aceptar" at bounding box center [413, 415] width 51 height 14
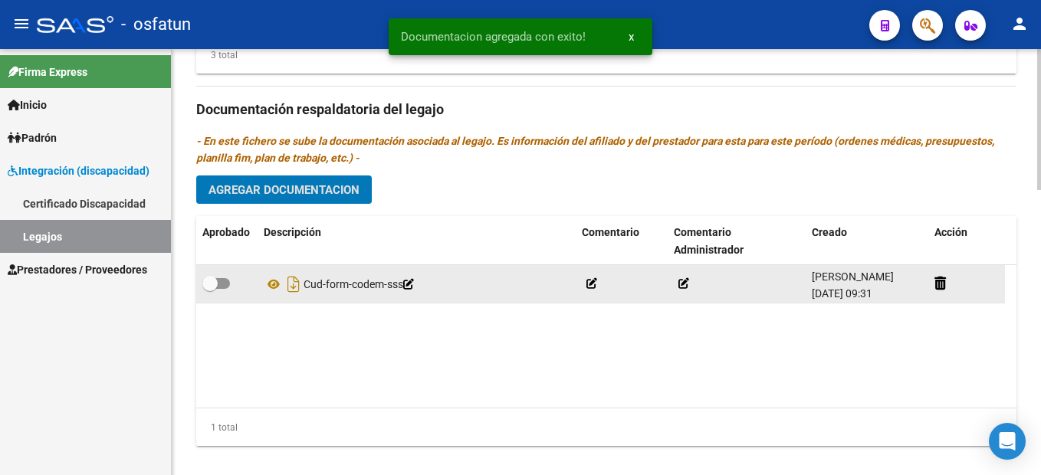
click at [221, 282] on span at bounding box center [216, 283] width 28 height 11
click at [210, 289] on input "checkbox" at bounding box center [209, 289] width 1 height 1
checkbox input "true"
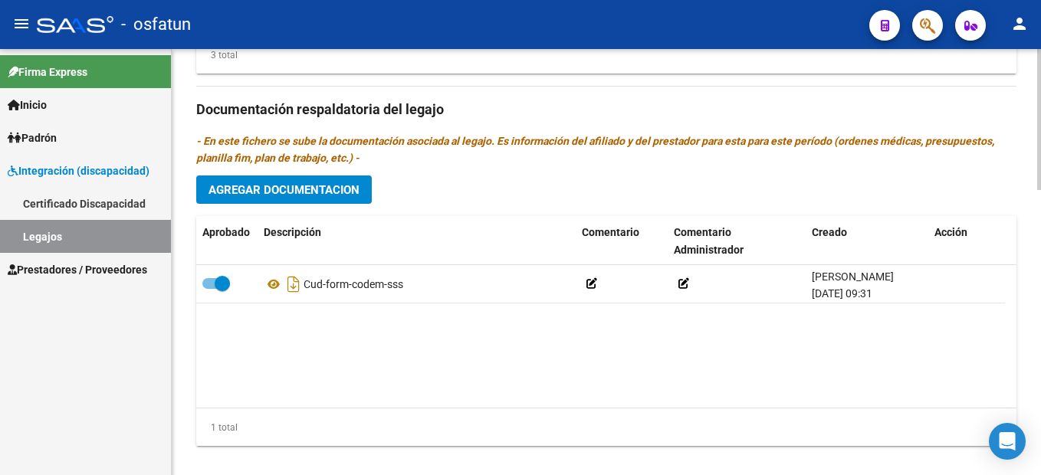
click at [288, 199] on button "Agregar Documentacion" at bounding box center [284, 190] width 176 height 28
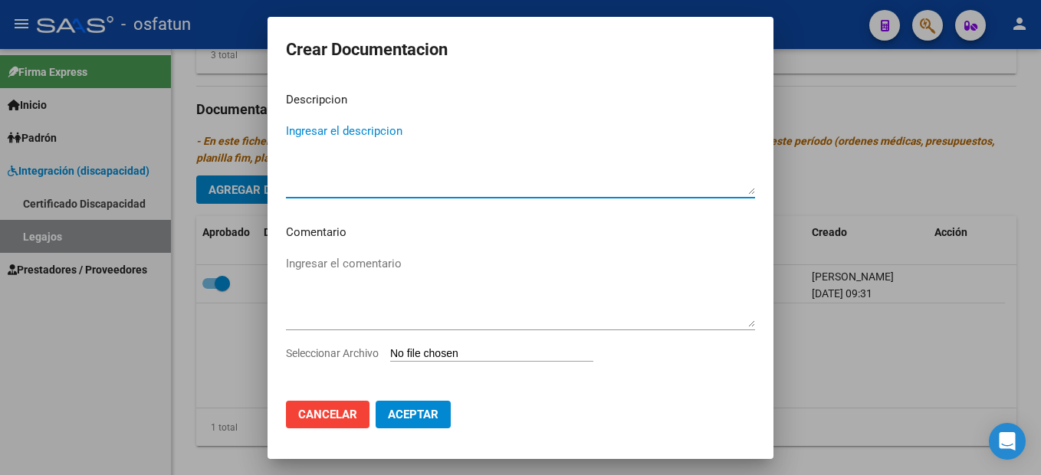
paste textarea "infor.presup."
type textarea "infor.presup."
click at [434, 354] on input "Seleccionar Archivo" at bounding box center [491, 354] width 203 height 15
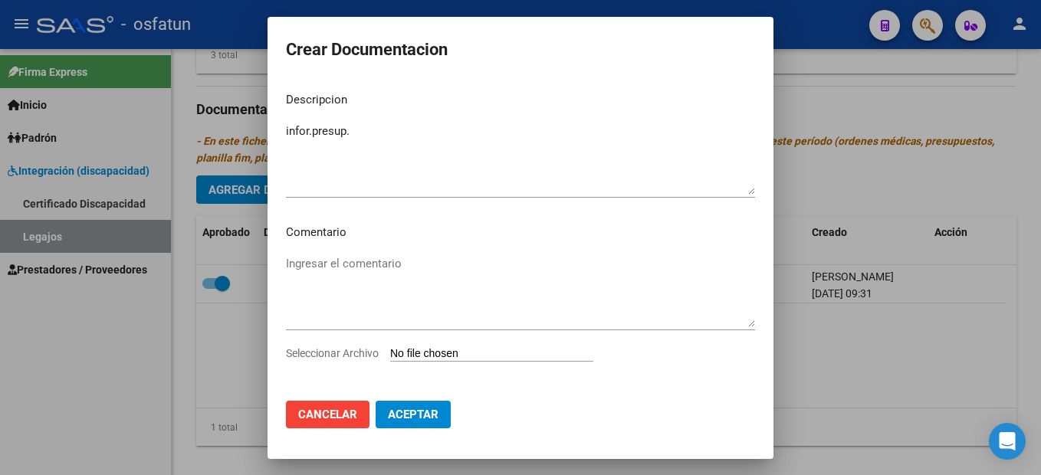
type input "C:\fakepath\infor.presup..pdf"
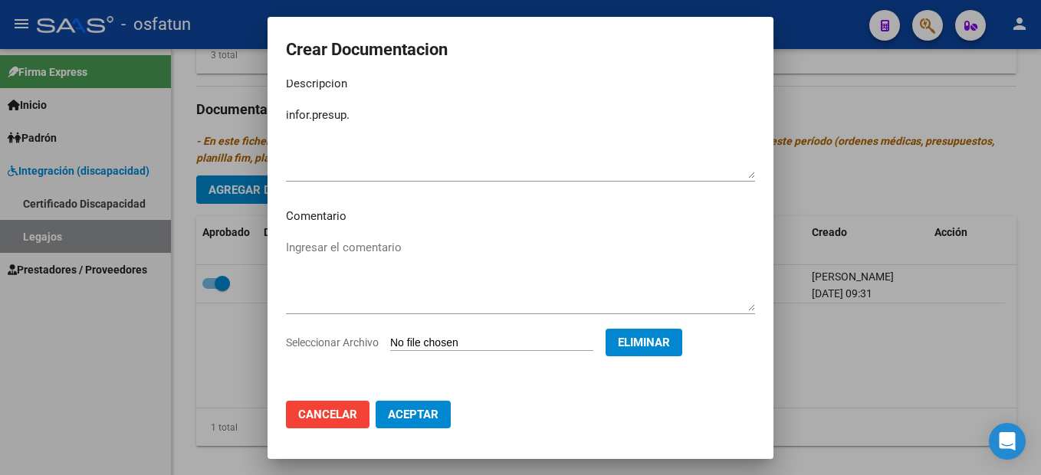
scroll to position [15, 0]
click at [423, 412] on span "Aceptar" at bounding box center [413, 415] width 51 height 14
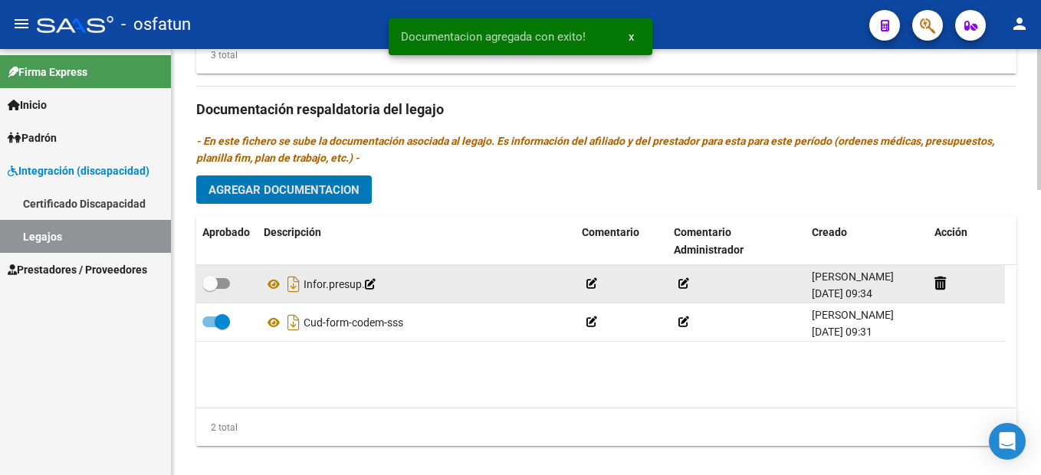
click at [222, 283] on span at bounding box center [216, 283] width 28 height 11
click at [210, 289] on input "checkbox" at bounding box center [209, 289] width 1 height 1
checkbox input "true"
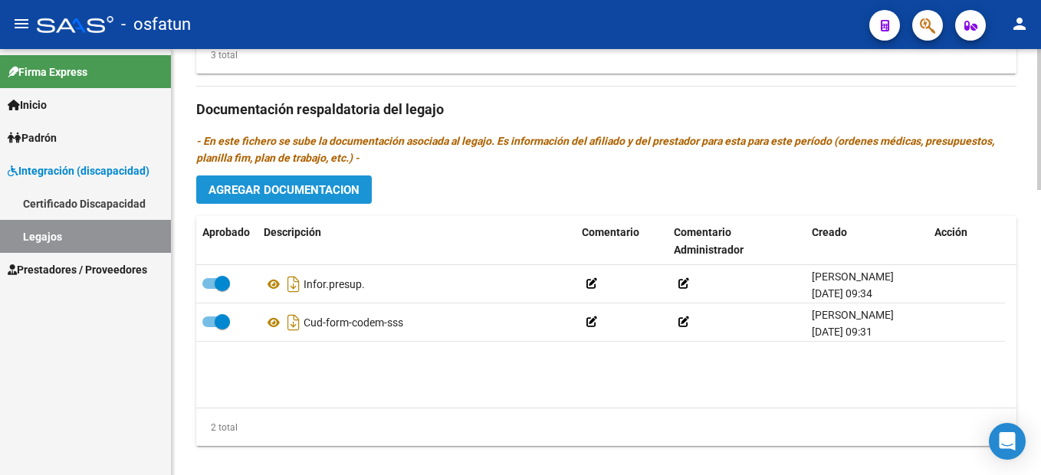
click at [308, 194] on span "Agregar Documentacion" at bounding box center [284, 190] width 151 height 14
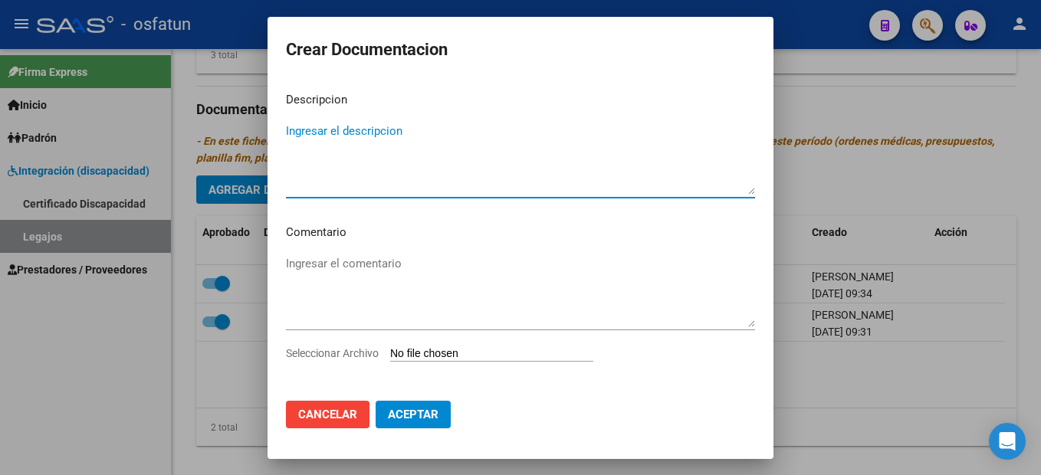
click at [339, 140] on textarea "Ingresar el descripcion" at bounding box center [520, 159] width 469 height 72
paste textarea "pedidos med-cert. alumno regular"
type textarea "pedidos med-cert. alumno regular"
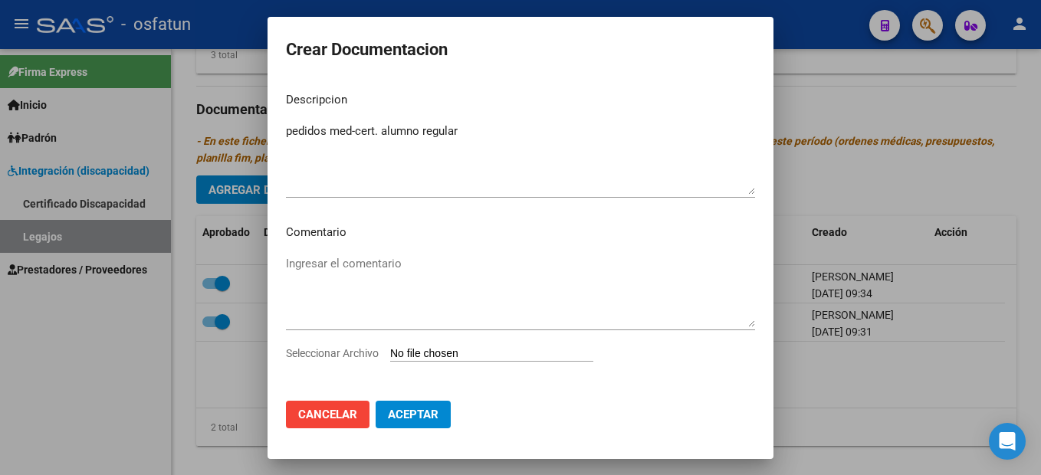
click at [433, 350] on input "Seleccionar Archivo" at bounding box center [491, 354] width 203 height 15
type input "C:\fakepath\pedidos med-cert. alumno regular.pdf"
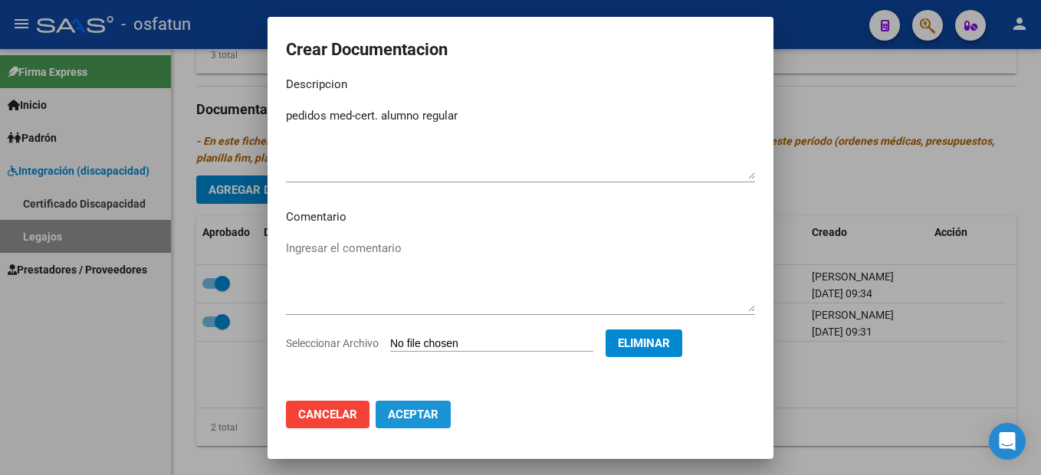
click at [414, 419] on span "Aceptar" at bounding box center [413, 415] width 51 height 14
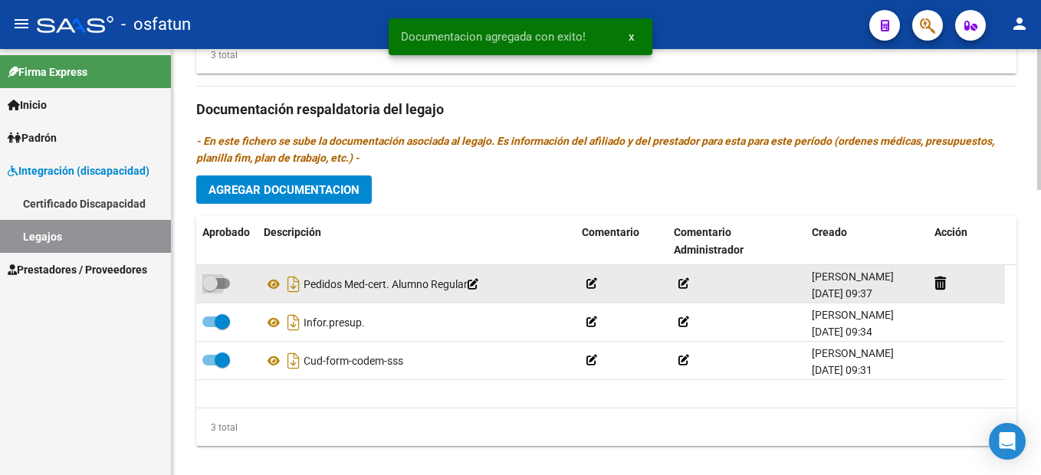
click at [226, 285] on span at bounding box center [216, 283] width 28 height 11
click at [210, 289] on input "checkbox" at bounding box center [209, 289] width 1 height 1
checkbox input "true"
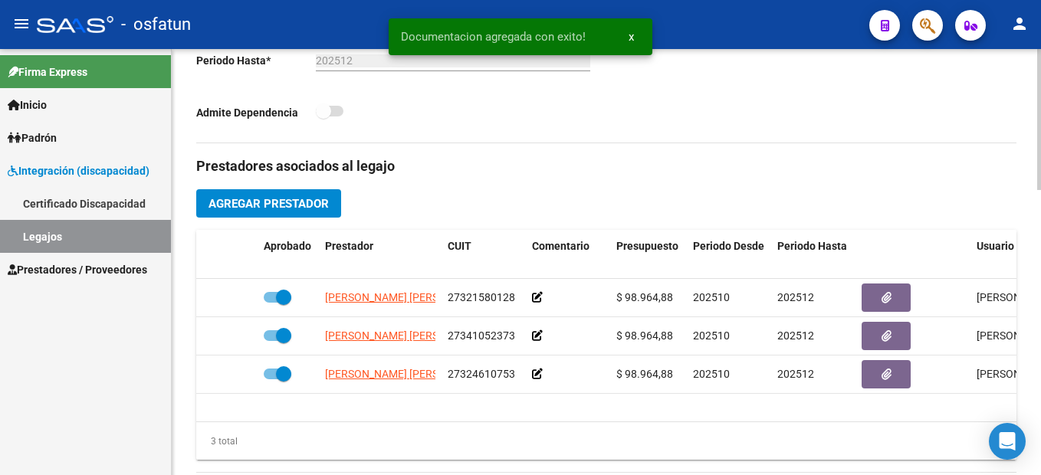
scroll to position [0, 0]
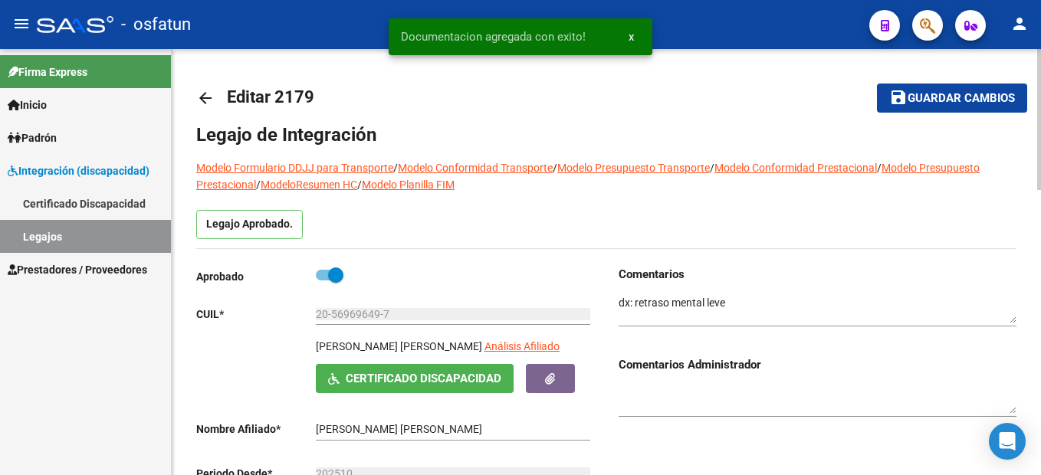
click at [997, 97] on span "Guardar cambios" at bounding box center [961, 99] width 107 height 14
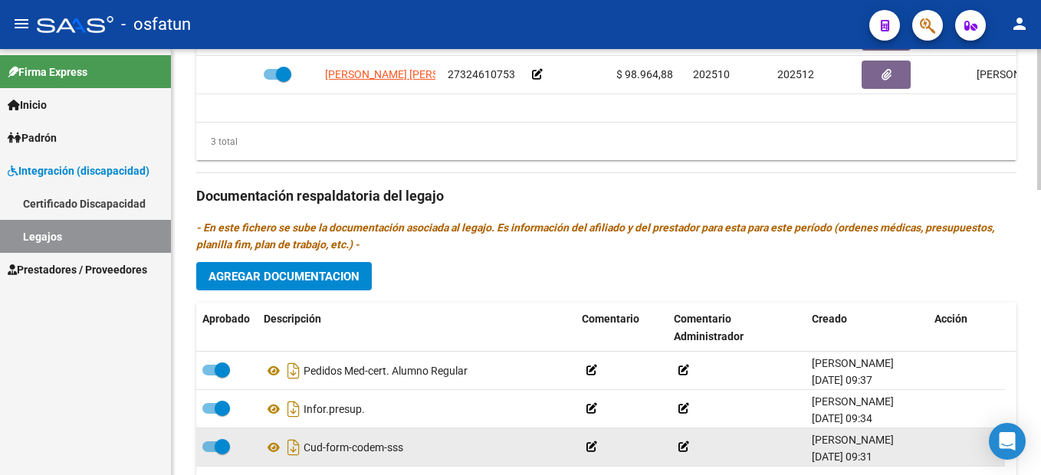
scroll to position [865, 0]
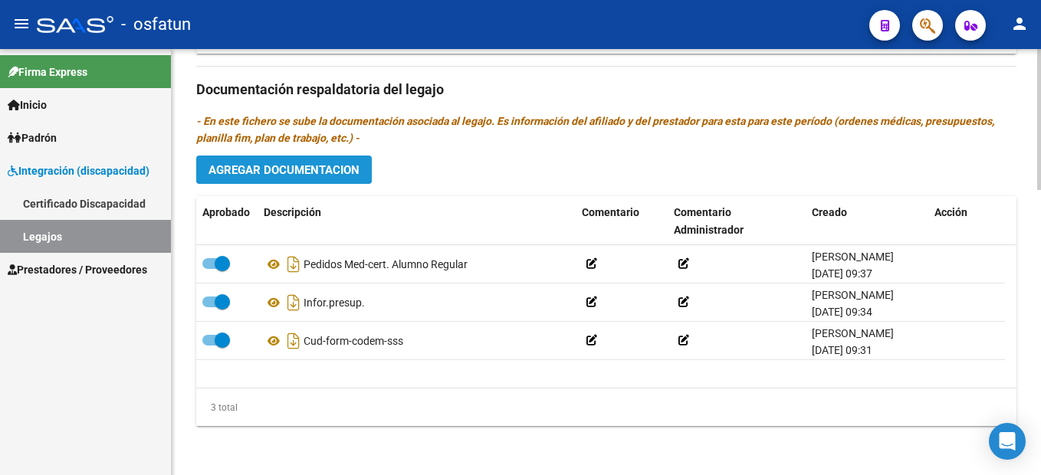
click at [334, 171] on span "Agregar Documentacion" at bounding box center [284, 170] width 151 height 14
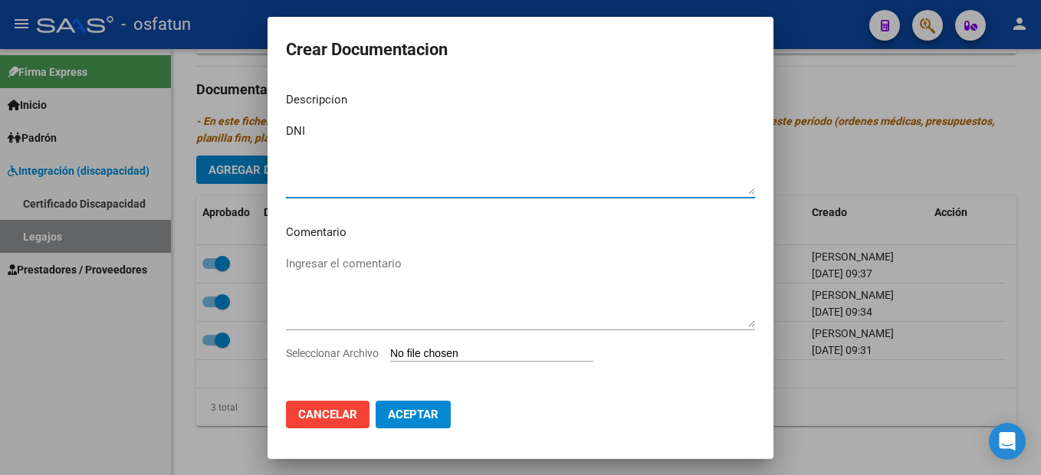
type textarea "DNI"
click at [412, 352] on input "Seleccionar Archivo" at bounding box center [491, 354] width 203 height 15
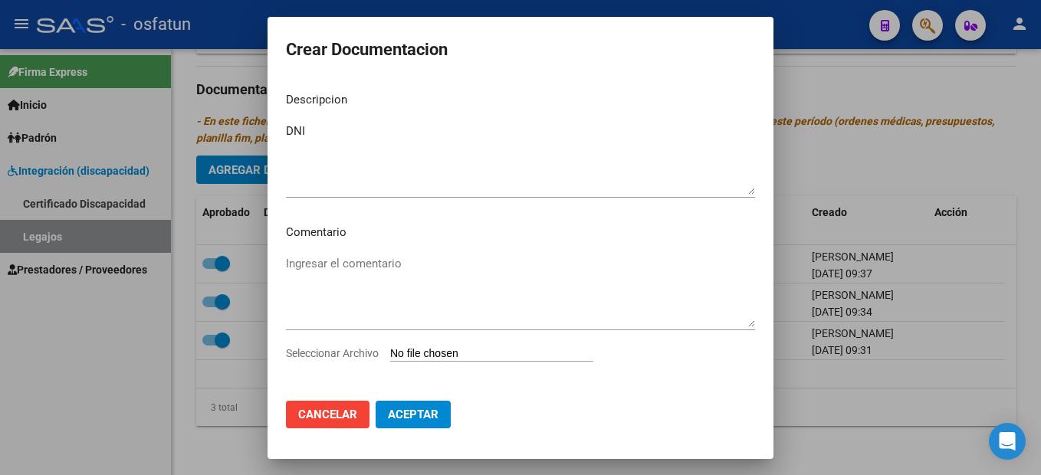
type input "C:\fakepath\DNI.pdf"
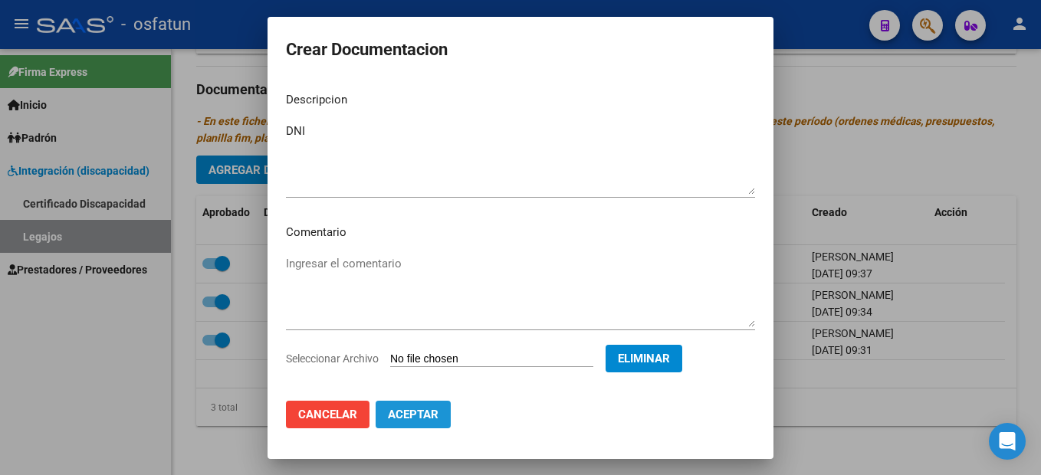
click at [406, 410] on span "Aceptar" at bounding box center [413, 415] width 51 height 14
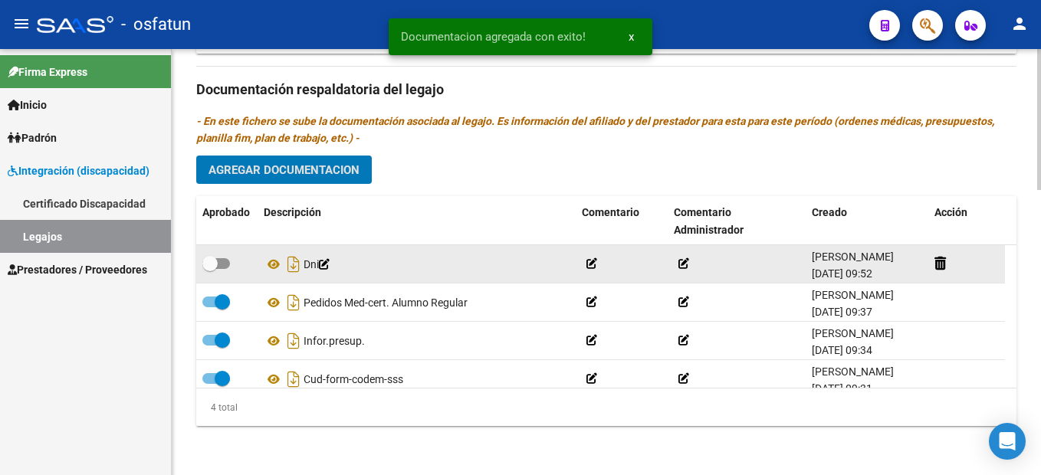
click at [222, 266] on span at bounding box center [216, 263] width 28 height 11
click at [210, 269] on input "checkbox" at bounding box center [209, 269] width 1 height 1
checkbox input "true"
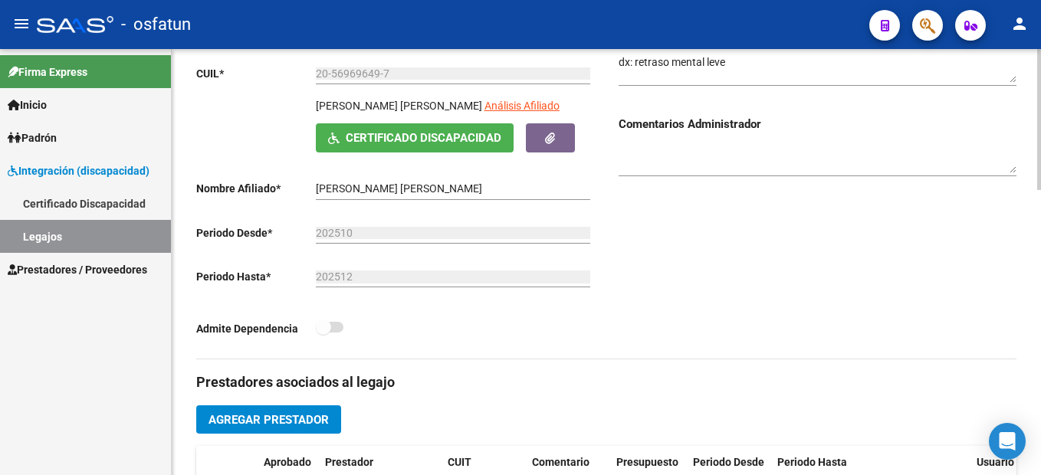
scroll to position [0, 0]
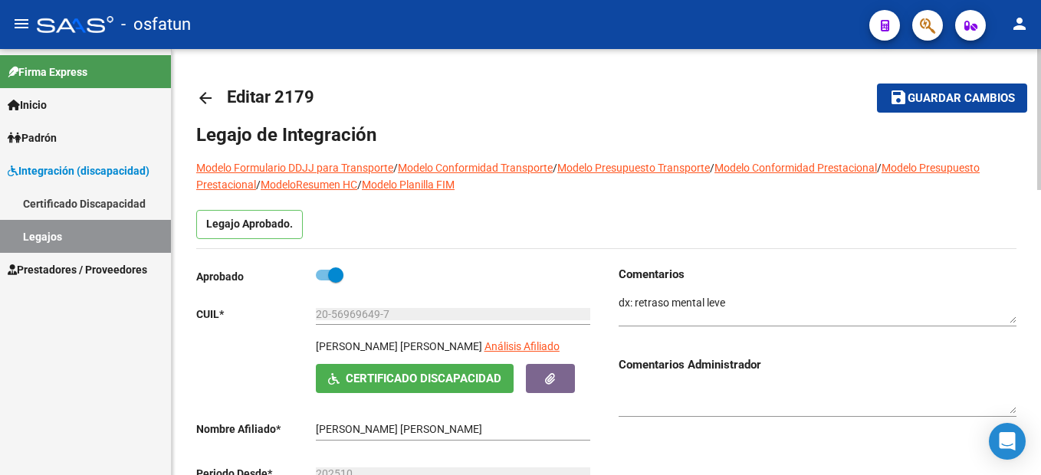
click at [981, 102] on span "Guardar cambios" at bounding box center [961, 99] width 107 height 14
